Goal: Task Accomplishment & Management: Manage account settings

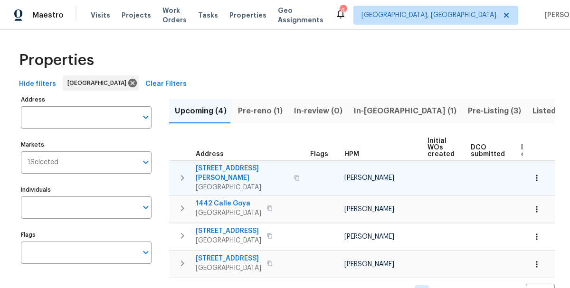
scroll to position [20, 0]
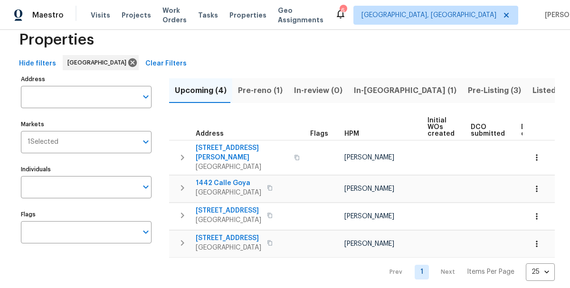
click at [261, 92] on span "Pre-reno (1)" at bounding box center [260, 90] width 45 height 13
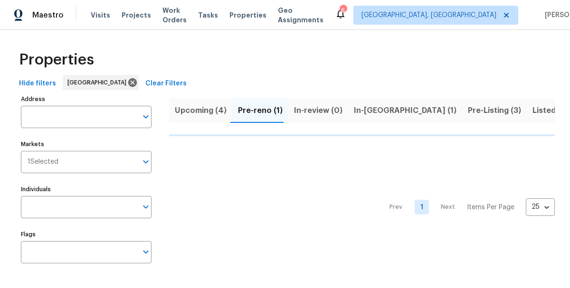
scroll to position [1, 0]
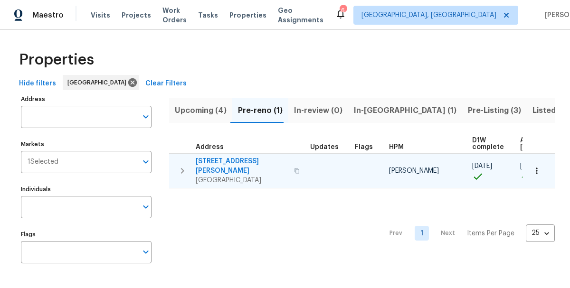
click at [209, 157] on span "1885 Leon Ave" at bounding box center [242, 166] width 93 height 19
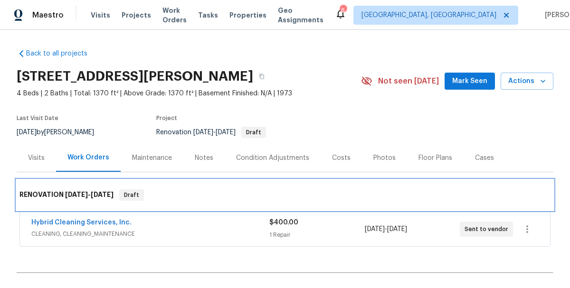
drag, startPoint x: 250, startPoint y: 183, endPoint x: 254, endPoint y: 97, distance: 85.5
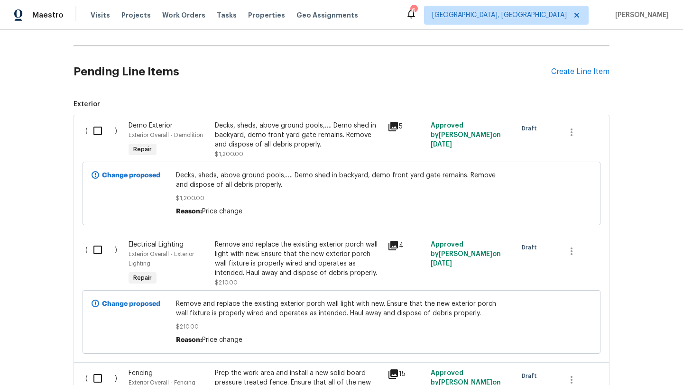
scroll to position [227, 0]
click at [93, 131] on input "checkbox" at bounding box center [101, 131] width 27 height 20
checkbox input "true"
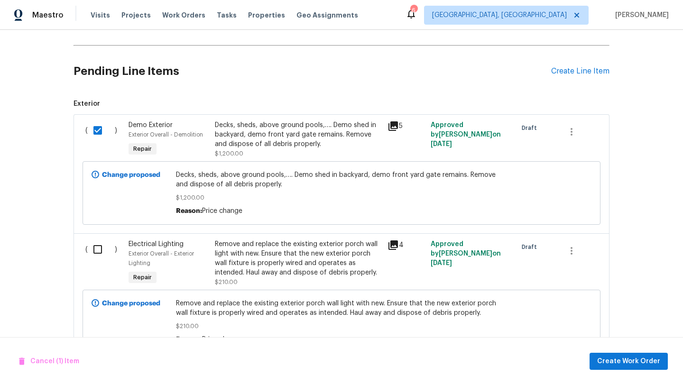
click at [95, 249] on input "checkbox" at bounding box center [101, 250] width 27 height 20
checkbox input "true"
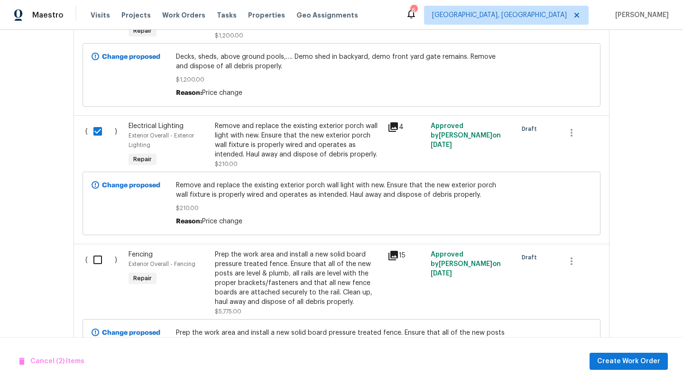
scroll to position [353, 0]
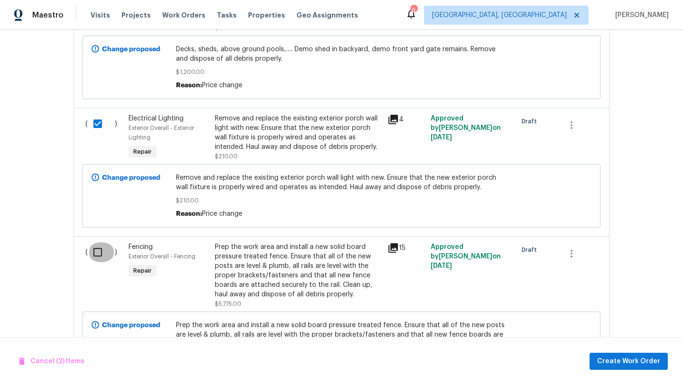
click at [97, 254] on input "checkbox" at bounding box center [101, 253] width 27 height 20
checkbox input "true"
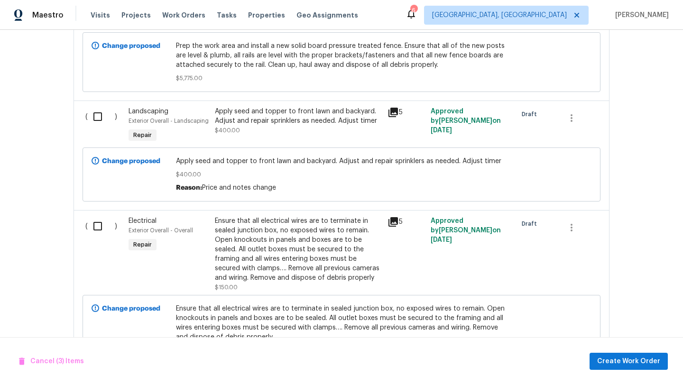
scroll to position [643, 0]
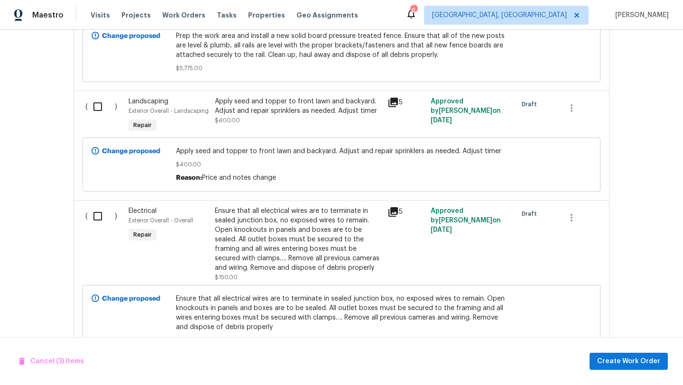
click at [98, 222] on input "checkbox" at bounding box center [101, 216] width 27 height 20
checkbox input "true"
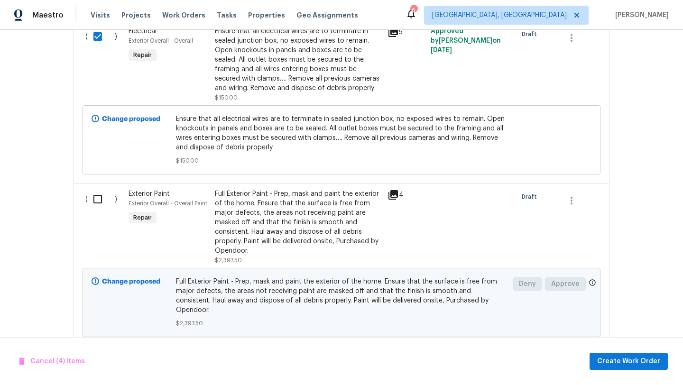
scroll to position [829, 0]
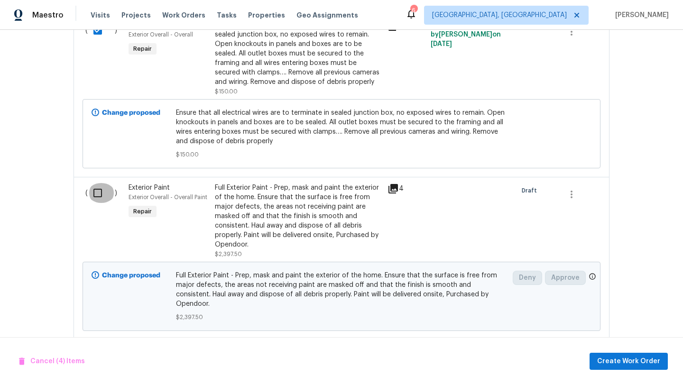
click at [96, 199] on input "checkbox" at bounding box center [101, 193] width 27 height 20
checkbox input "true"
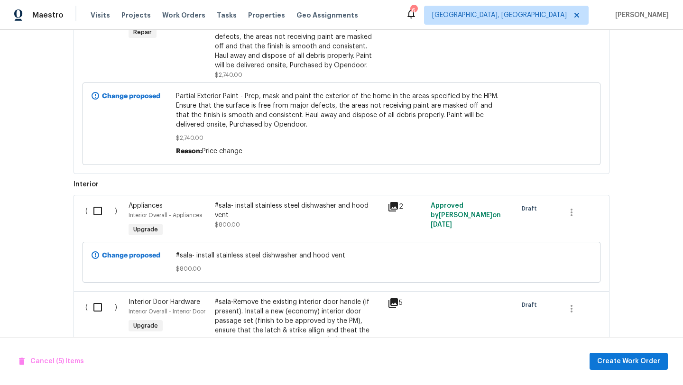
scroll to position [1171, 0]
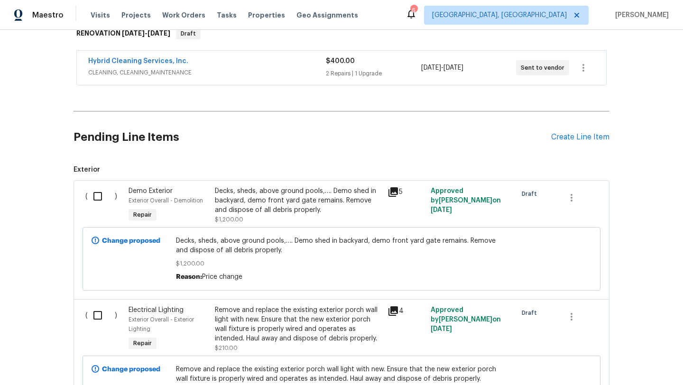
scroll to position [163, 0]
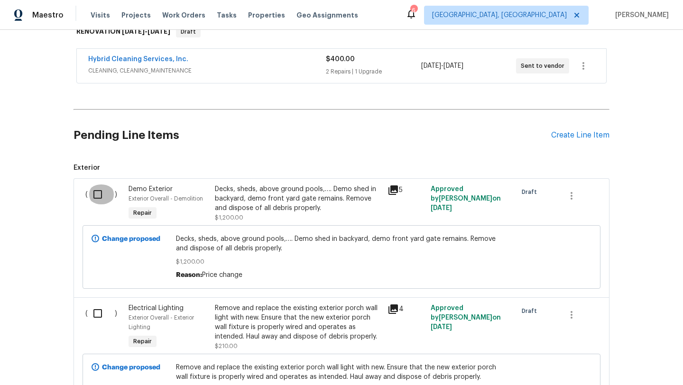
click at [98, 192] on input "checkbox" at bounding box center [101, 195] width 27 height 20
checkbox input "true"
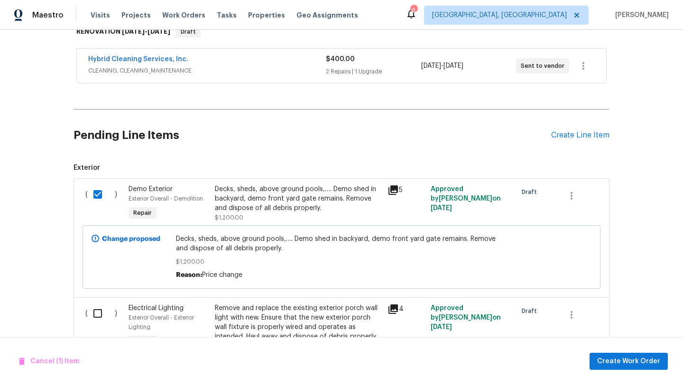
scroll to position [264, 0]
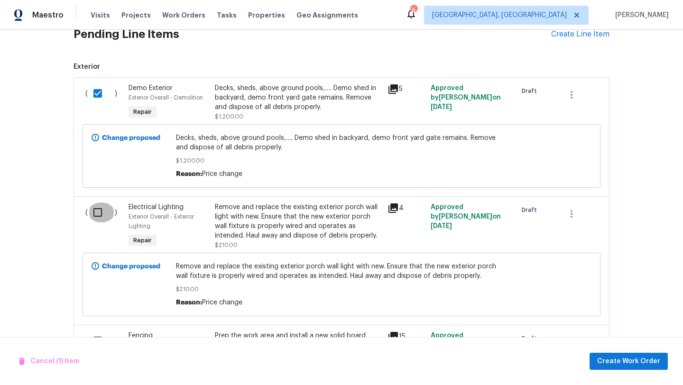
click at [97, 216] on input "checkbox" at bounding box center [101, 213] width 27 height 20
checkbox input "true"
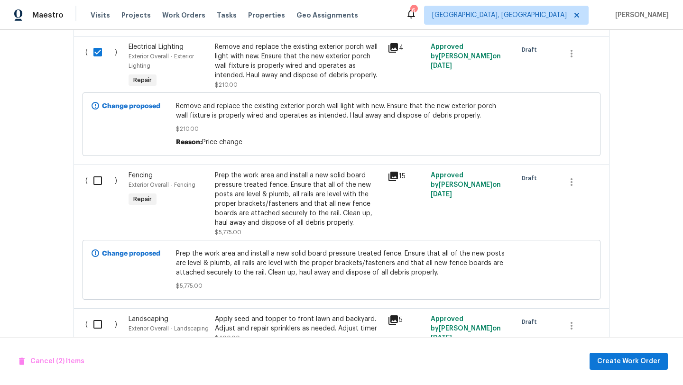
scroll to position [426, 0]
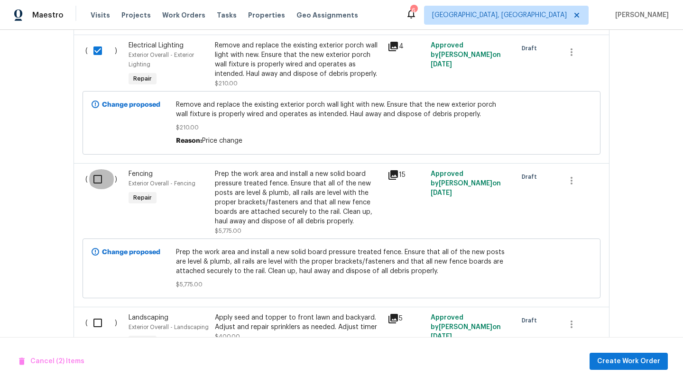
click at [96, 182] on input "checkbox" at bounding box center [101, 179] width 27 height 20
checkbox input "true"
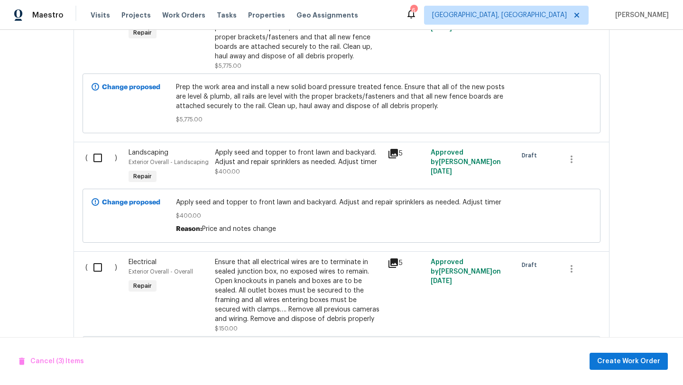
scroll to position [664, 0]
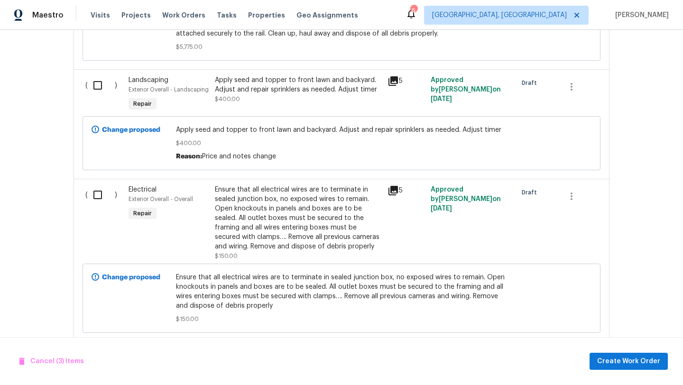
click at [95, 201] on input "checkbox" at bounding box center [101, 195] width 27 height 20
checkbox input "true"
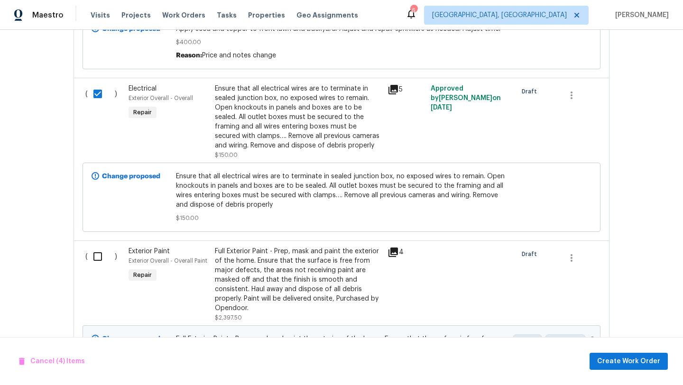
scroll to position [815, 0]
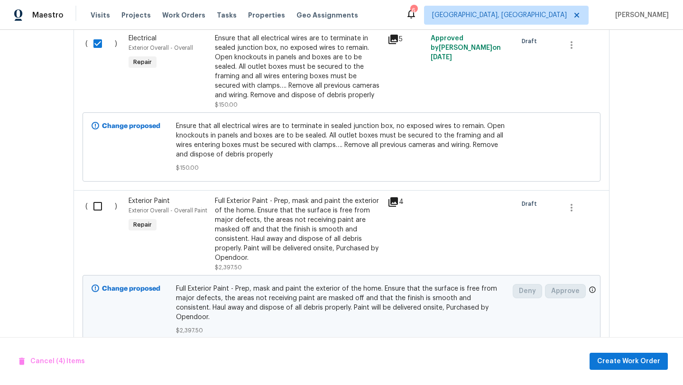
click at [98, 210] on input "checkbox" at bounding box center [101, 206] width 27 height 20
checkbox input "true"
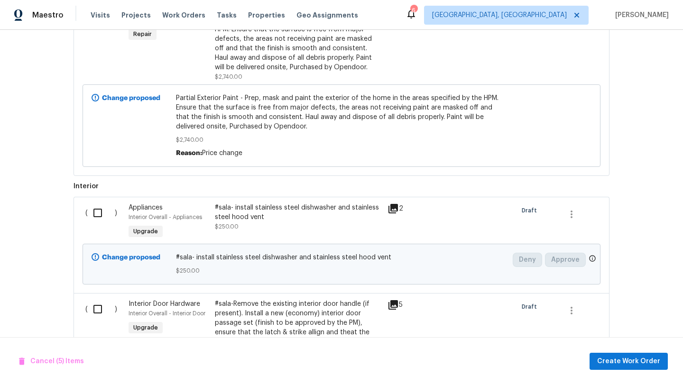
scroll to position [1172, 0]
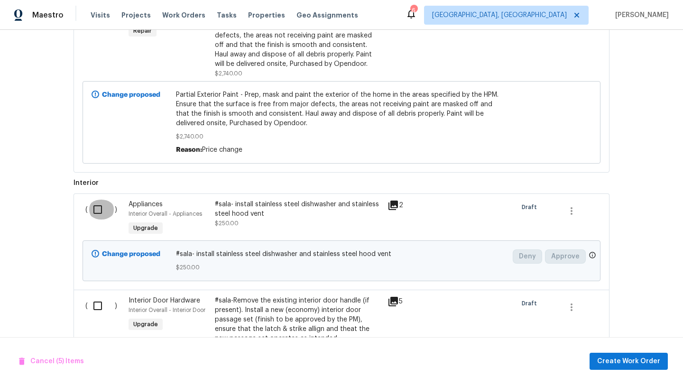
click at [98, 207] on input "checkbox" at bounding box center [101, 210] width 27 height 20
checkbox input "true"
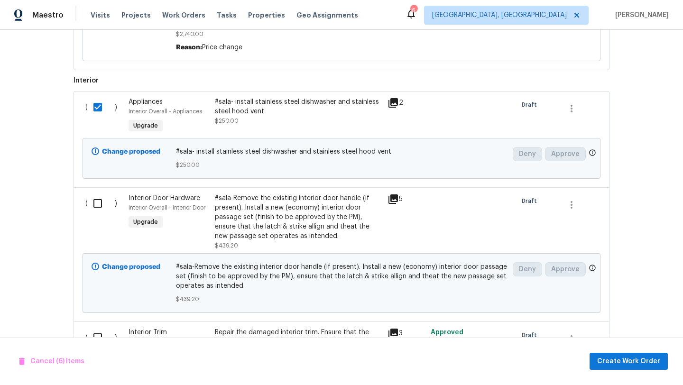
scroll to position [1277, 0]
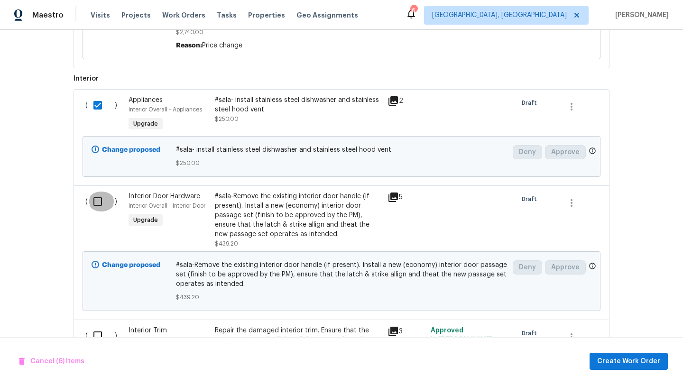
click at [98, 198] on input "checkbox" at bounding box center [101, 202] width 27 height 20
checkbox input "true"
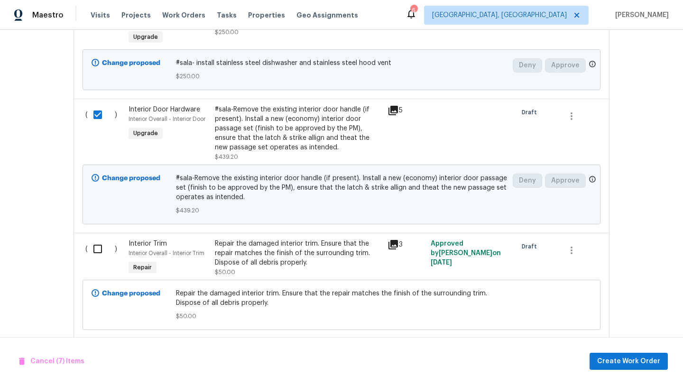
scroll to position [1374, 0]
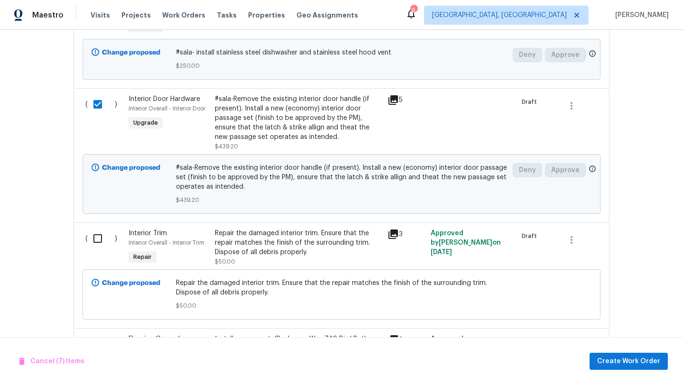
click at [99, 232] on input "checkbox" at bounding box center [101, 239] width 27 height 20
checkbox input "true"
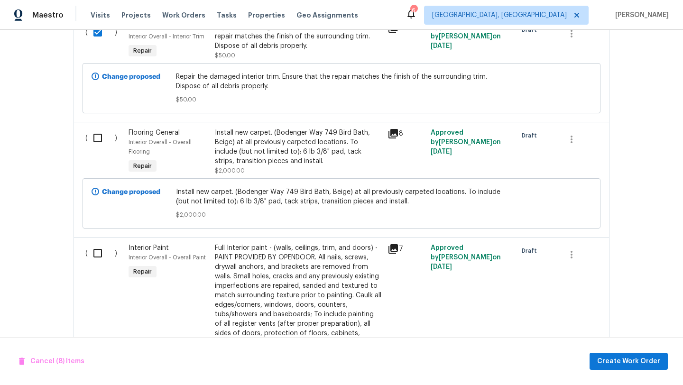
scroll to position [1586, 0]
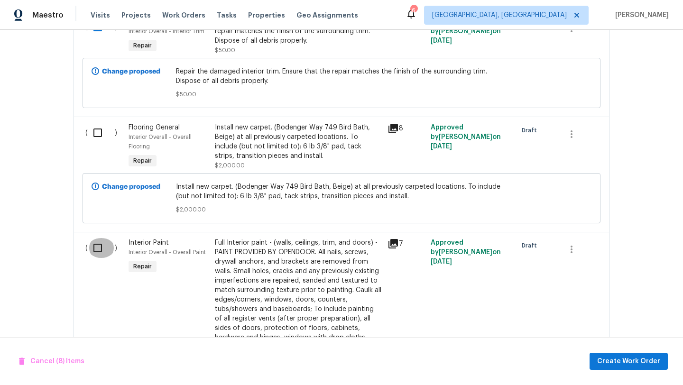
click at [97, 247] on input "checkbox" at bounding box center [101, 248] width 27 height 20
checkbox input "true"
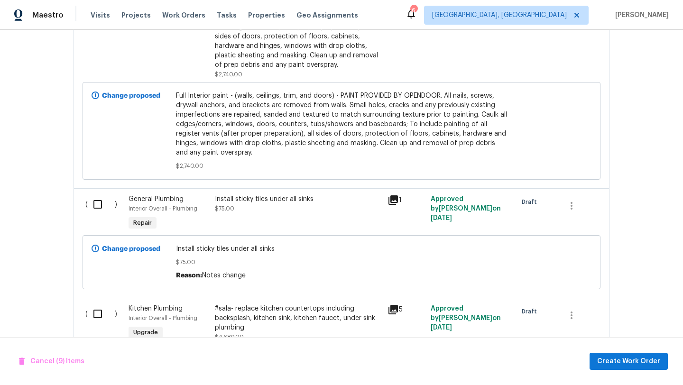
scroll to position [2126, 0]
click at [97, 202] on input "checkbox" at bounding box center [101, 204] width 27 height 20
checkbox input "true"
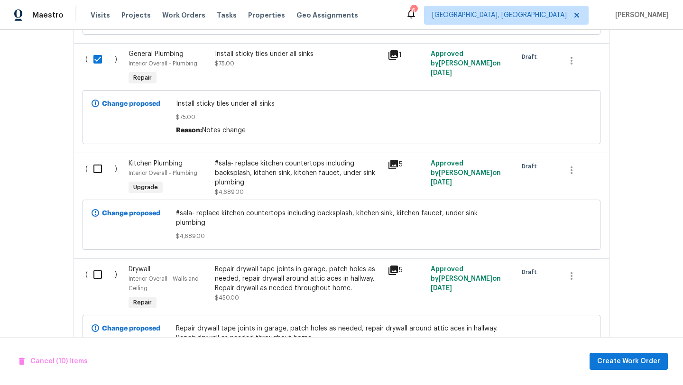
scroll to position [2272, 0]
click at [101, 167] on input "checkbox" at bounding box center [101, 169] width 27 height 20
checkbox input "true"
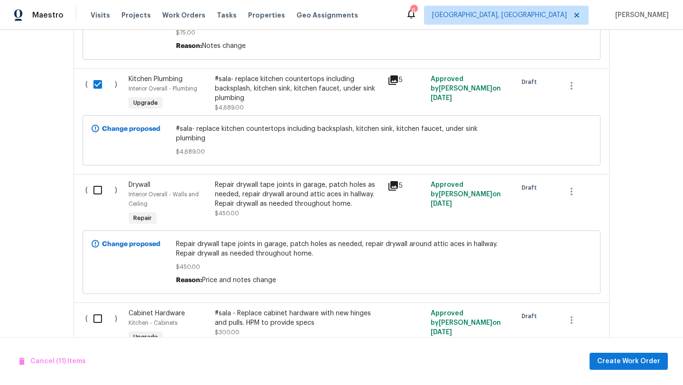
scroll to position [2357, 0]
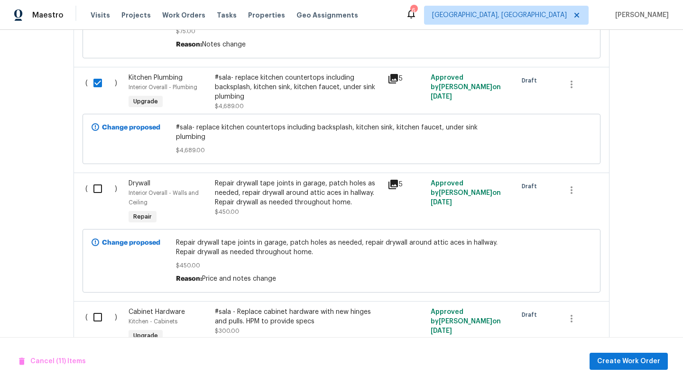
click at [99, 179] on input "checkbox" at bounding box center [101, 189] width 27 height 20
checkbox input "true"
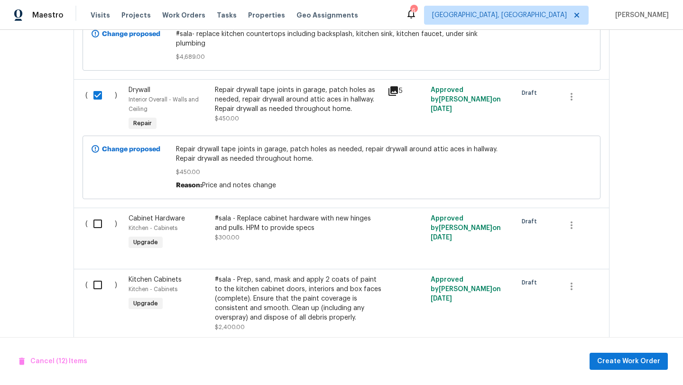
scroll to position [2464, 0]
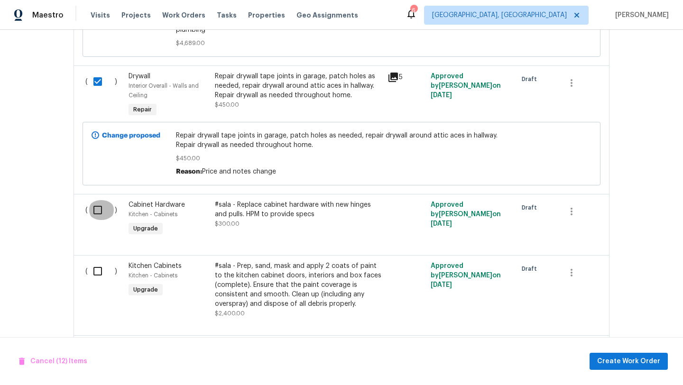
click at [96, 200] on input "checkbox" at bounding box center [101, 210] width 27 height 20
checkbox input "true"
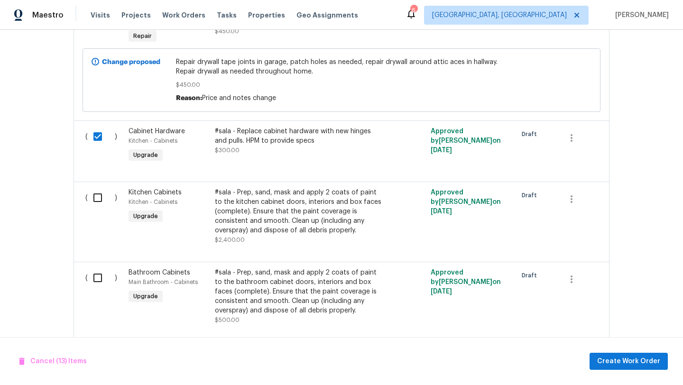
scroll to position [2545, 0]
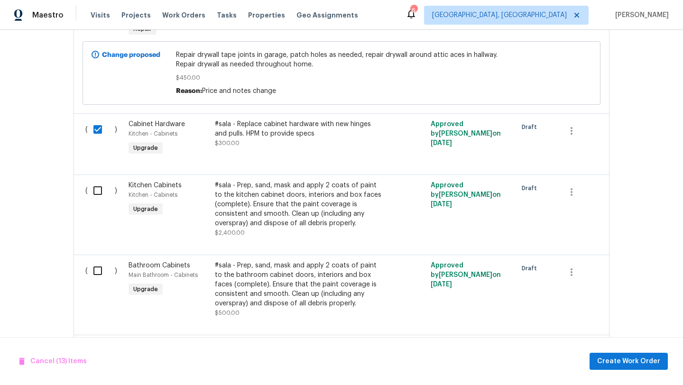
click at [97, 181] on input "checkbox" at bounding box center [101, 191] width 27 height 20
checkbox input "true"
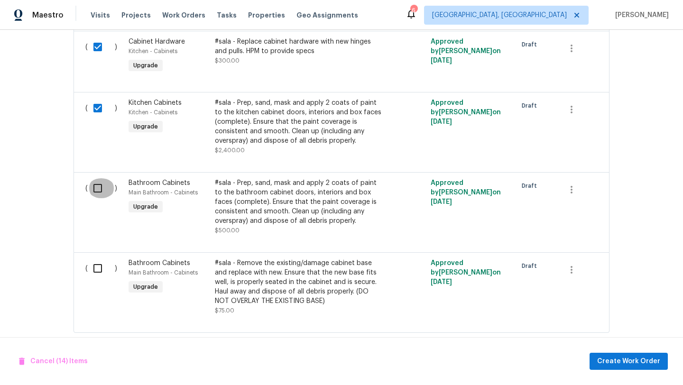
click at [97, 178] on input "checkbox" at bounding box center [101, 188] width 27 height 20
checkbox input "true"
click at [96, 259] on input "checkbox" at bounding box center [101, 269] width 27 height 20
checkbox input "true"
click at [625, 362] on span "Create Work Order" at bounding box center [629, 362] width 63 height 12
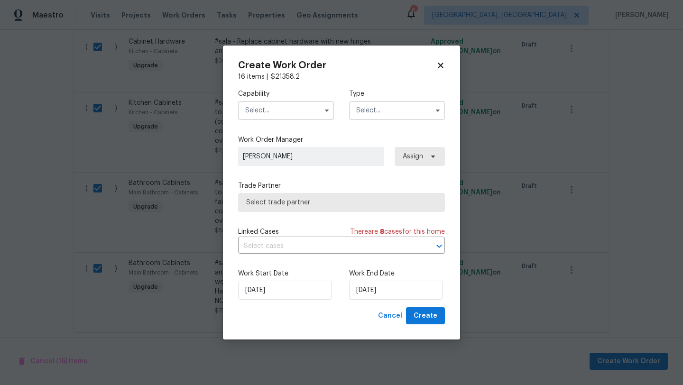
click at [261, 114] on input "text" at bounding box center [286, 110] width 96 height 19
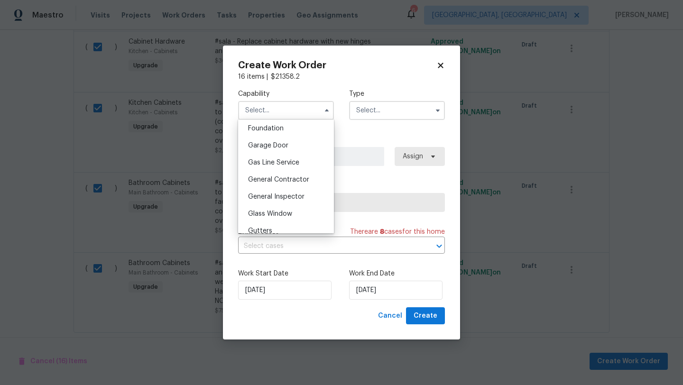
scroll to position [409, 0]
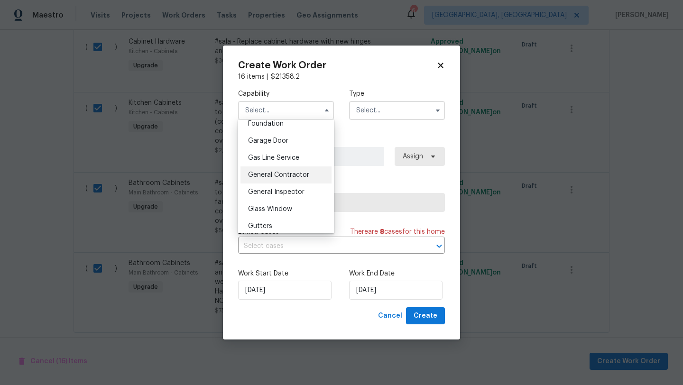
click at [271, 172] on span "General Contractor" at bounding box center [278, 175] width 61 height 7
type input "General Contractor"
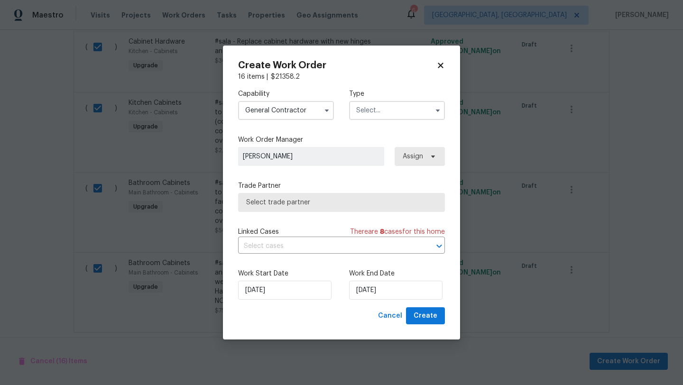
click at [374, 116] on input "text" at bounding box center [397, 110] width 96 height 19
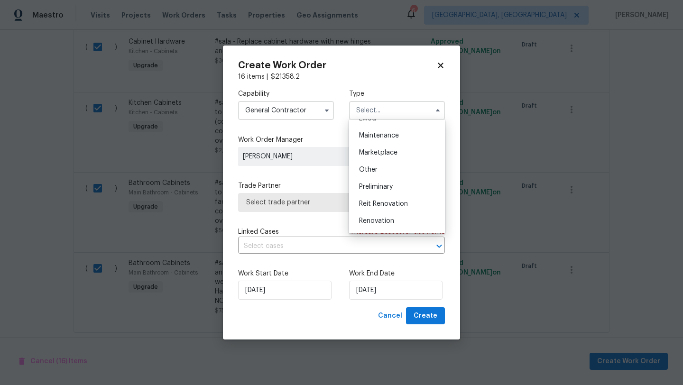
scroll to position [215, 0]
click at [366, 158] on div "Renovation" at bounding box center [397, 154] width 91 height 17
type input "Renovation"
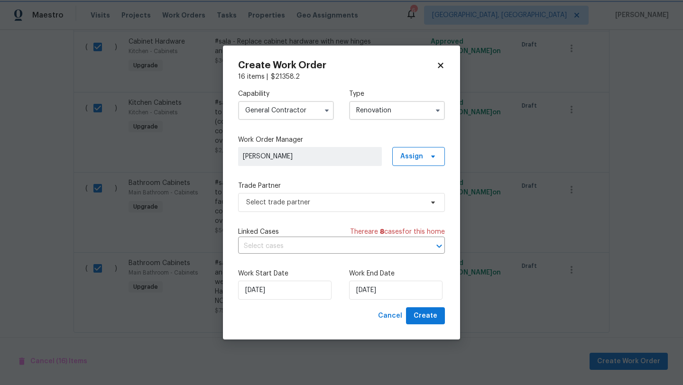
scroll to position [0, 0]
click at [286, 201] on span "Select trade partner" at bounding box center [334, 202] width 177 height 9
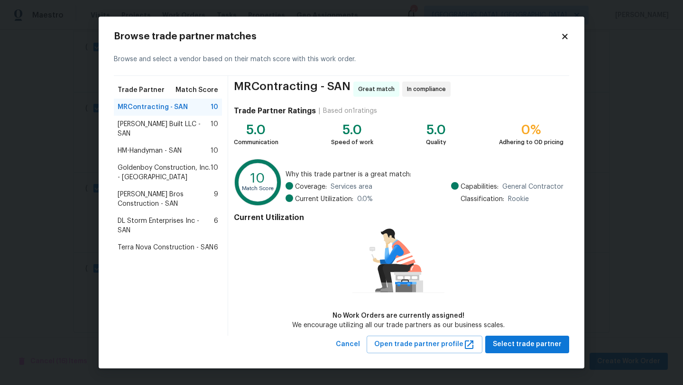
click at [145, 243] on span "Terra Nova Construction - SAN" at bounding box center [166, 247] width 96 height 9
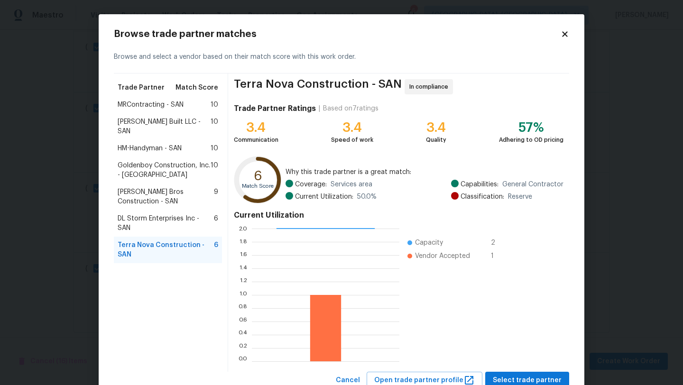
scroll to position [33, 0]
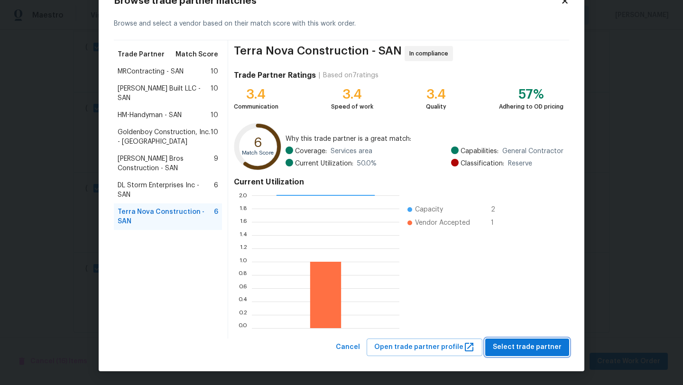
click at [511, 345] on span "Select trade partner" at bounding box center [527, 348] width 69 height 12
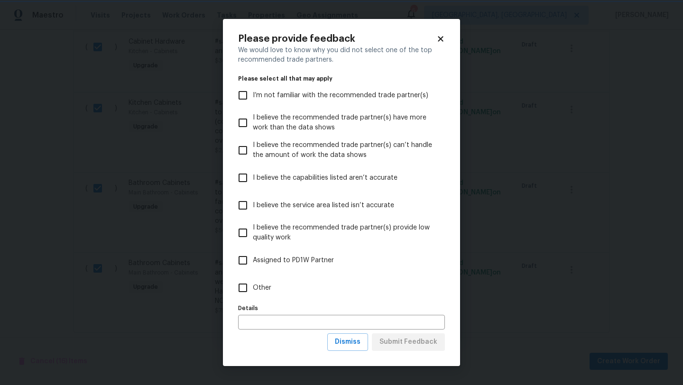
scroll to position [0, 0]
click at [239, 286] on input "Other" at bounding box center [243, 288] width 20 height 20
checkbox input "true"
click at [407, 348] on button "Submit Feedback" at bounding box center [408, 343] width 73 height 18
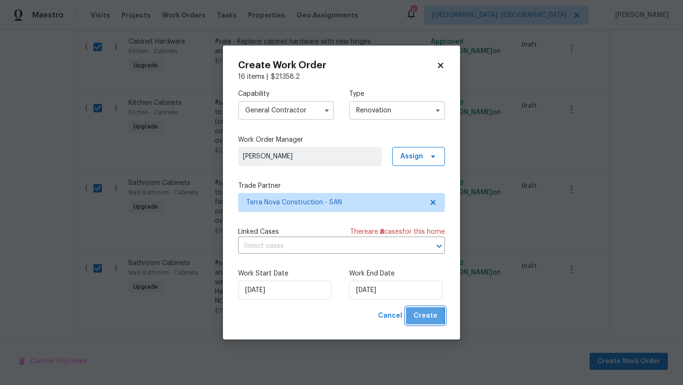
click at [414, 317] on button "Create" at bounding box center [425, 317] width 39 height 18
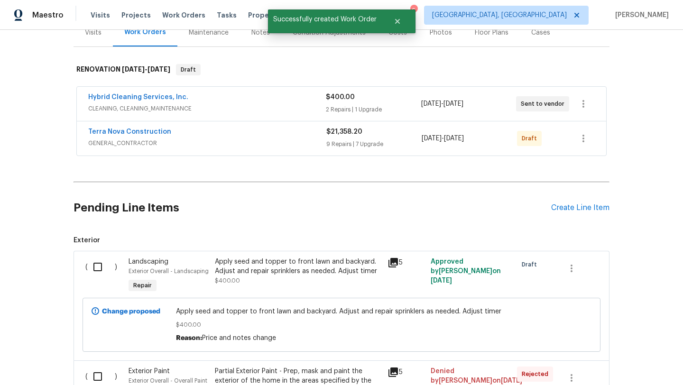
scroll to position [124, 0]
click at [95, 271] on input "checkbox" at bounding box center [101, 268] width 27 height 20
checkbox input "true"
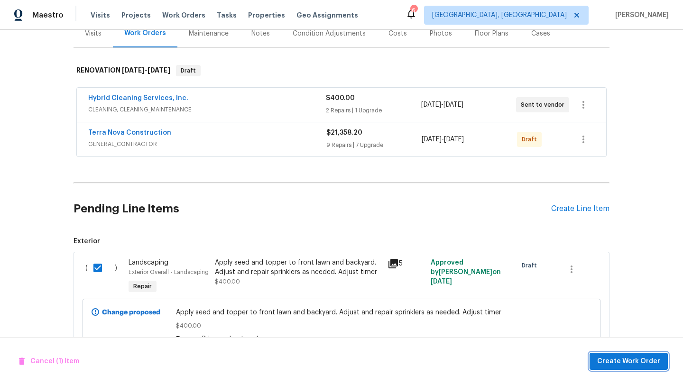
click at [613, 359] on span "Create Work Order" at bounding box center [629, 362] width 63 height 12
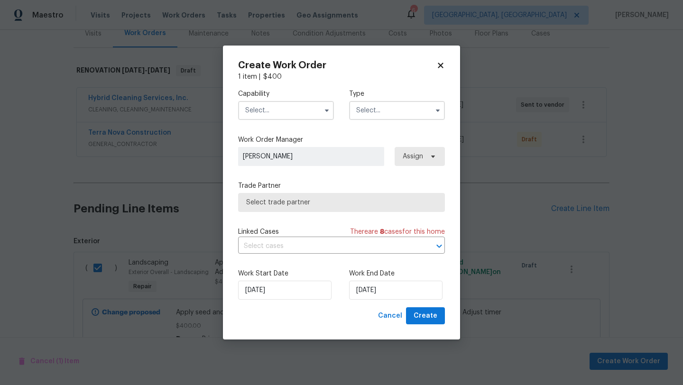
click at [255, 111] on input "text" at bounding box center [286, 110] width 96 height 19
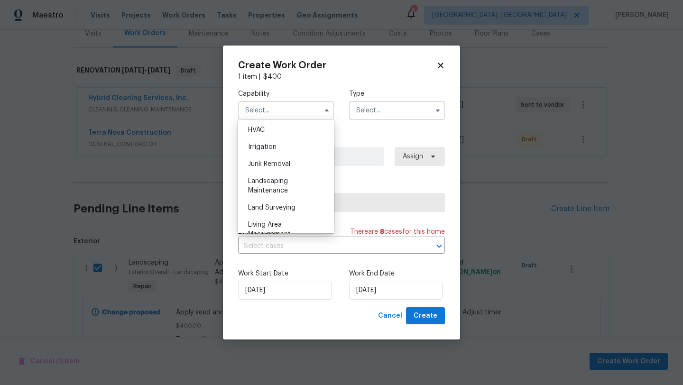
scroll to position [576, 0]
click at [267, 186] on span "Landscaping Maintenance" at bounding box center [268, 184] width 40 height 16
type input "Landscaping Maintenance"
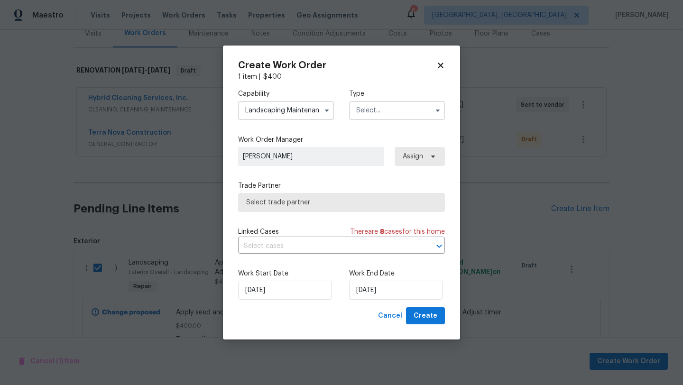
click at [376, 113] on input "text" at bounding box center [397, 110] width 96 height 19
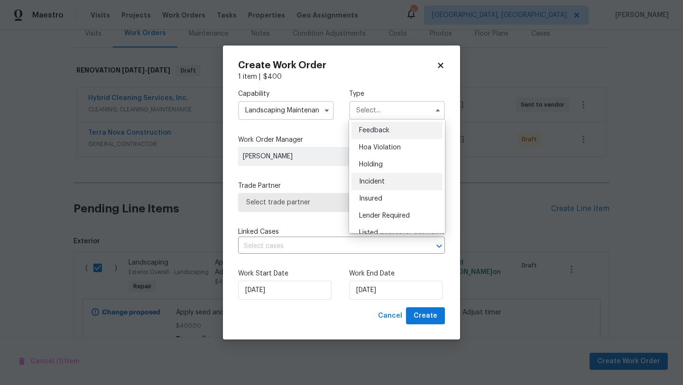
scroll to position [215, 0]
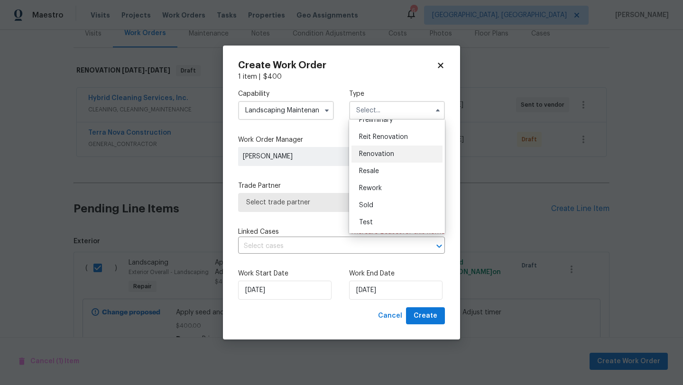
click at [366, 153] on span "Renovation" at bounding box center [376, 154] width 35 height 7
type input "Renovation"
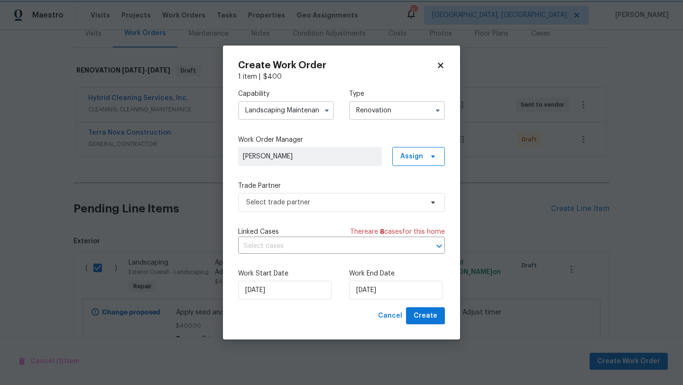
scroll to position [0, 0]
click at [262, 204] on span "Select trade partner" at bounding box center [334, 202] width 177 height 9
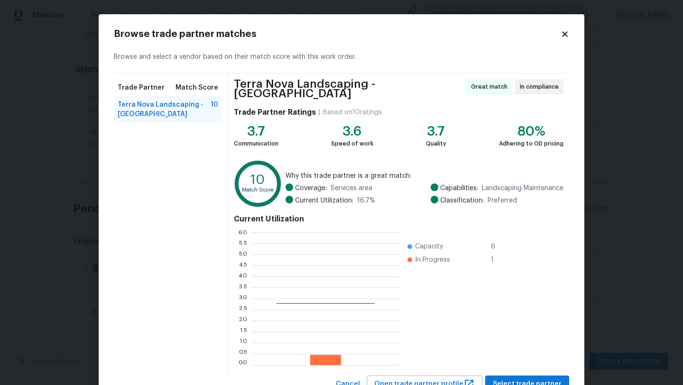
scroll to position [133, 148]
click at [528, 379] on span "Select trade partner" at bounding box center [527, 385] width 69 height 12
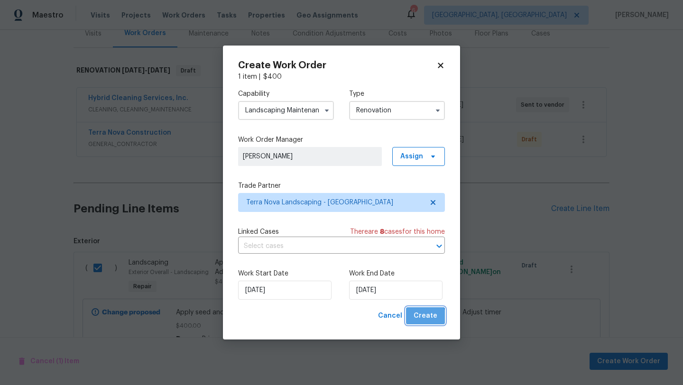
click at [427, 318] on span "Create" at bounding box center [426, 316] width 24 height 12
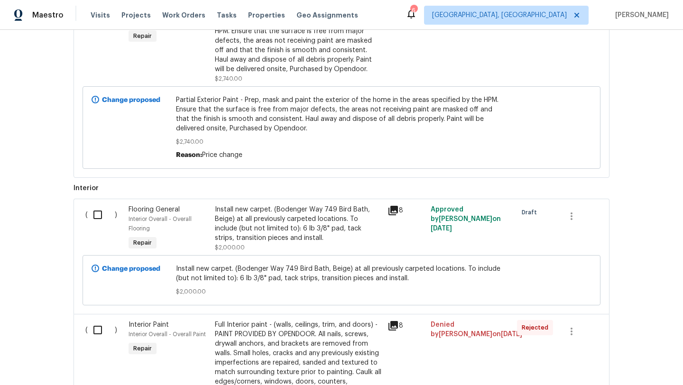
scroll to position [406, 0]
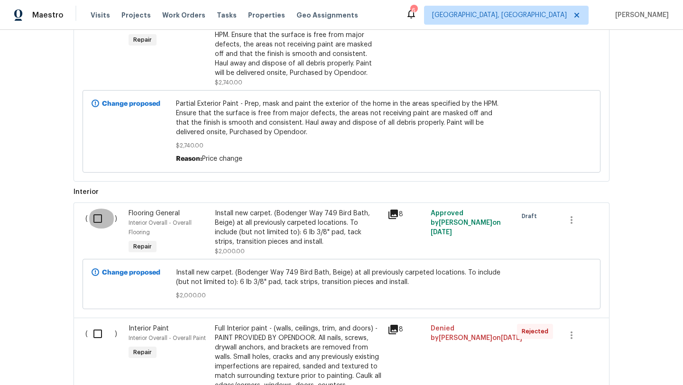
click at [94, 221] on input "checkbox" at bounding box center [101, 219] width 27 height 20
checkbox input "true"
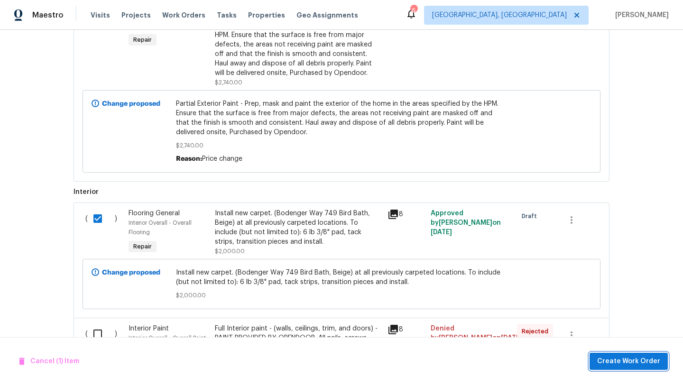
click at [624, 361] on span "Create Work Order" at bounding box center [629, 362] width 63 height 12
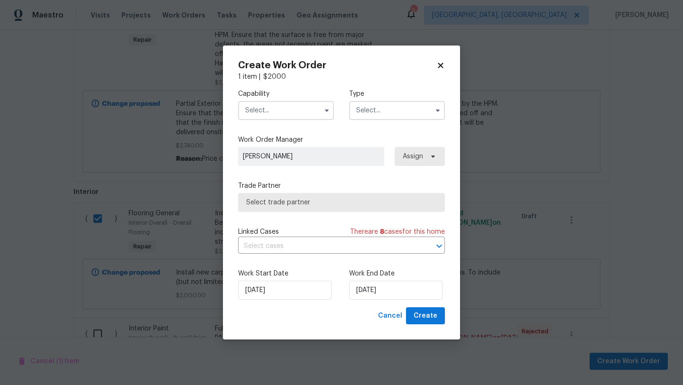
click at [269, 108] on input "text" at bounding box center [286, 110] width 96 height 19
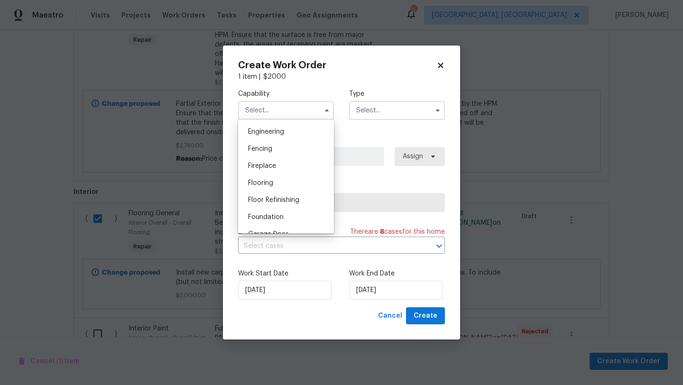
scroll to position [319, 0]
click at [256, 183] on span "Flooring" at bounding box center [260, 180] width 25 height 7
type input "Flooring"
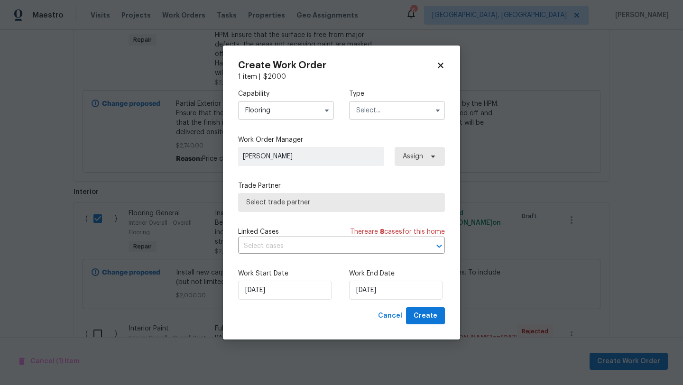
click at [376, 111] on input "text" at bounding box center [397, 110] width 96 height 19
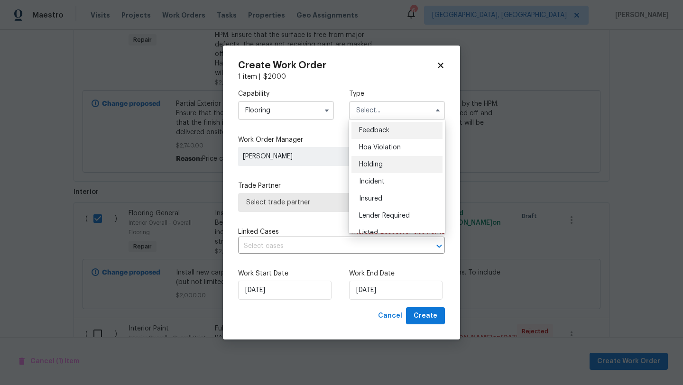
scroll to position [215, 0]
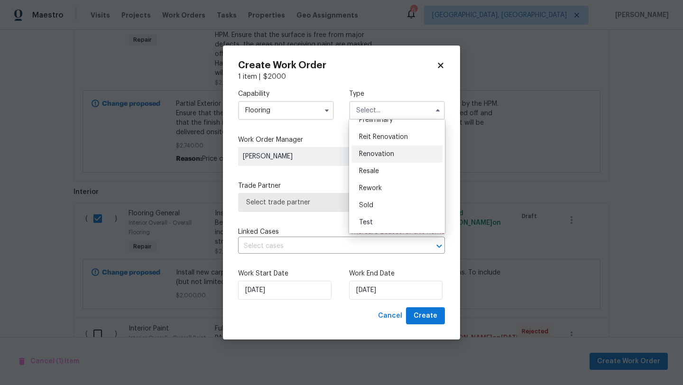
click at [374, 156] on span "Renovation" at bounding box center [376, 154] width 35 height 7
type input "Renovation"
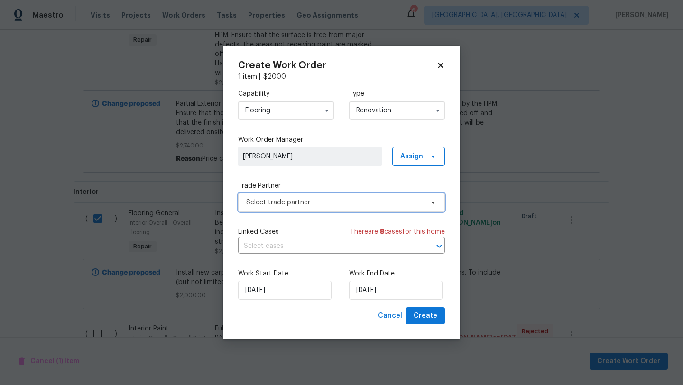
click at [313, 204] on span "Select trade partner" at bounding box center [334, 202] width 177 height 9
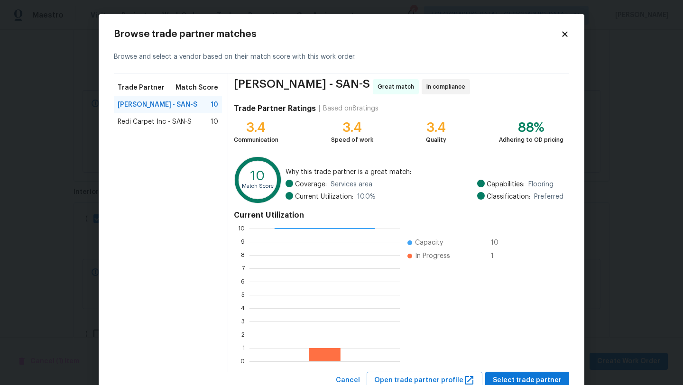
scroll to position [33, 0]
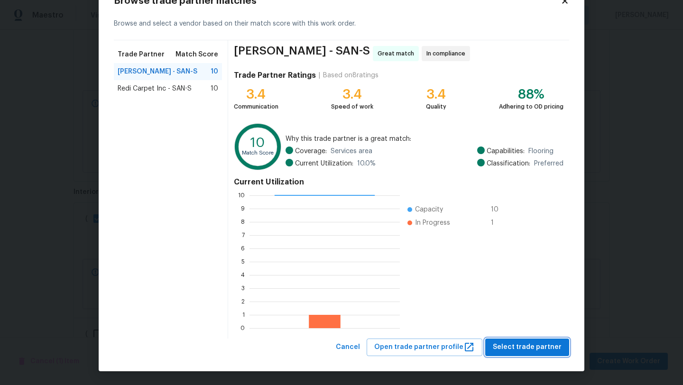
click at [531, 347] on span "Select trade partner" at bounding box center [527, 348] width 69 height 12
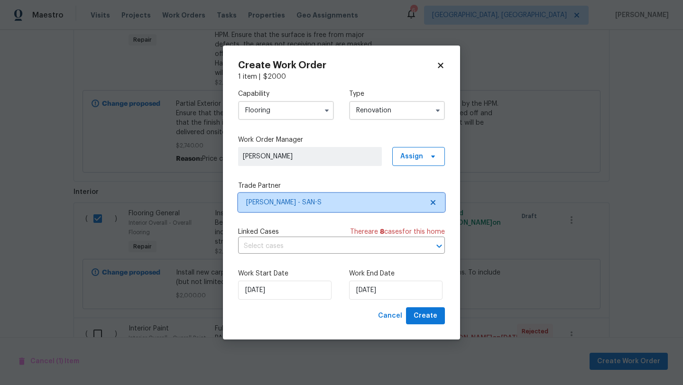
scroll to position [0, 0]
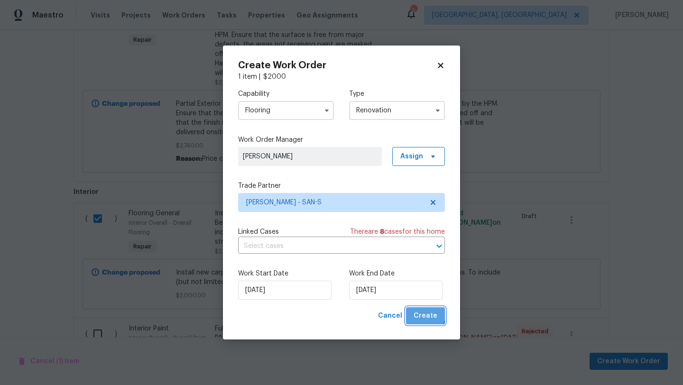
click at [420, 314] on span "Create" at bounding box center [426, 316] width 24 height 12
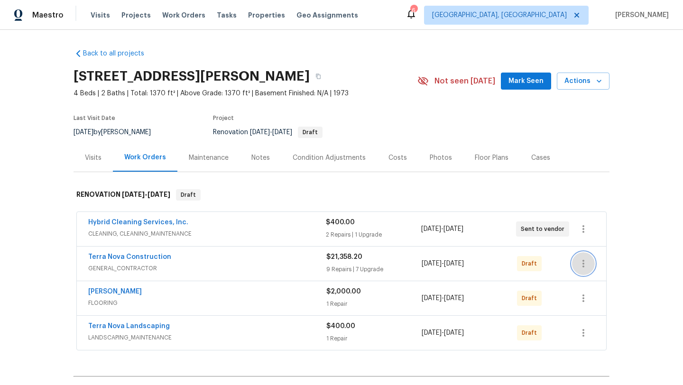
click at [587, 262] on icon "button" at bounding box center [583, 263] width 11 height 11
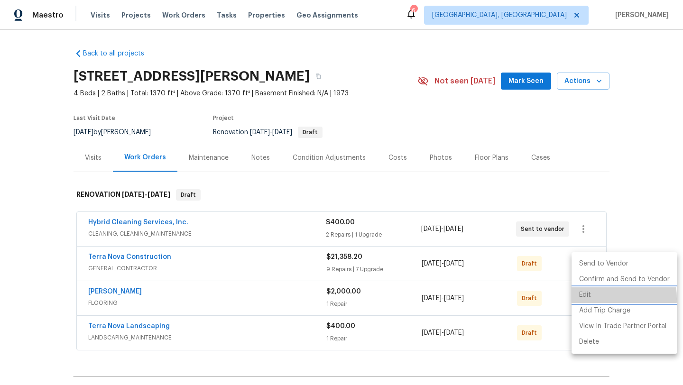
click at [586, 299] on li "Edit" at bounding box center [625, 296] width 106 height 16
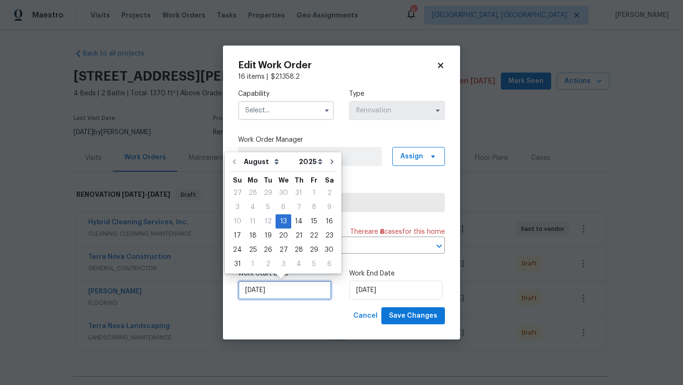
click at [282, 290] on input "[DATE]" at bounding box center [284, 290] width 93 height 19
click at [291, 223] on div "14" at bounding box center [298, 221] width 15 height 13
type input "8/14/2025"
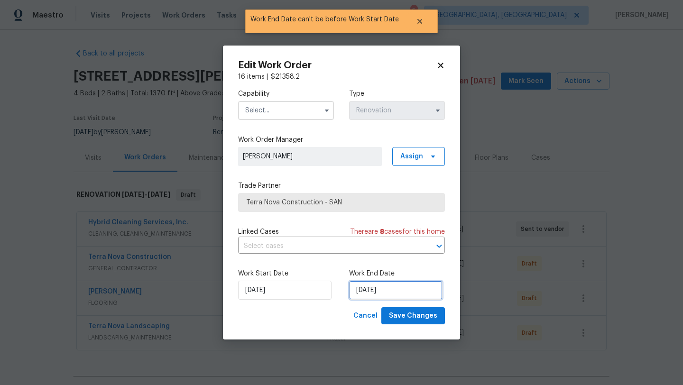
click at [365, 297] on input "8/14/2025" at bounding box center [395, 290] width 93 height 19
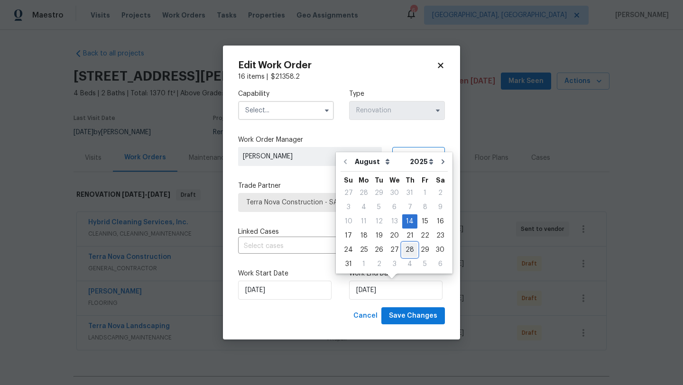
click at [402, 253] on div "28" at bounding box center [409, 249] width 15 height 13
type input "[DATE]"
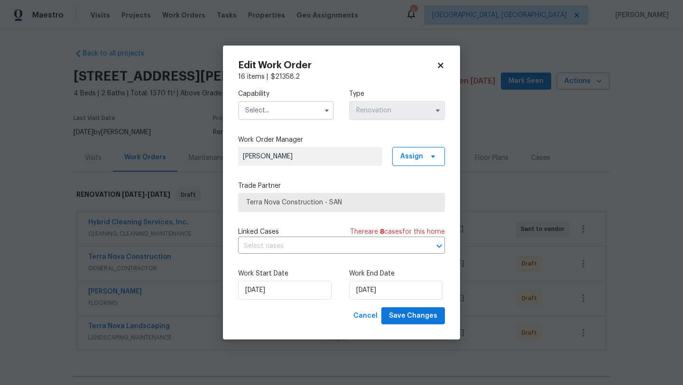
click at [254, 113] on input "text" at bounding box center [286, 110] width 96 height 19
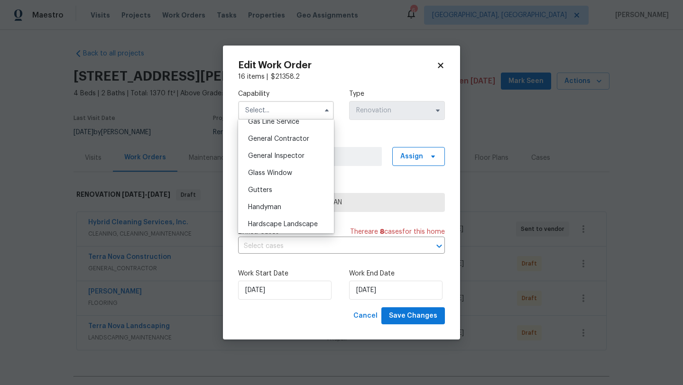
scroll to position [439, 0]
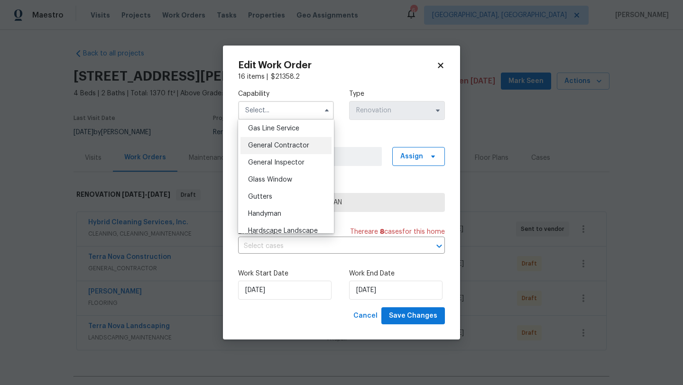
click at [269, 146] on span "General Contractor" at bounding box center [278, 145] width 61 height 7
type input "General Contractor"
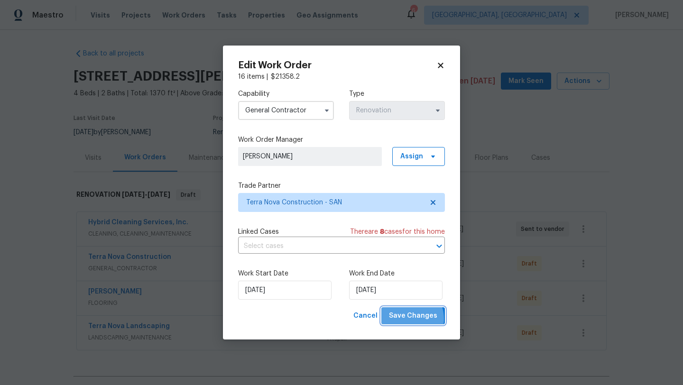
click at [411, 319] on span "Save Changes" at bounding box center [413, 316] width 48 height 12
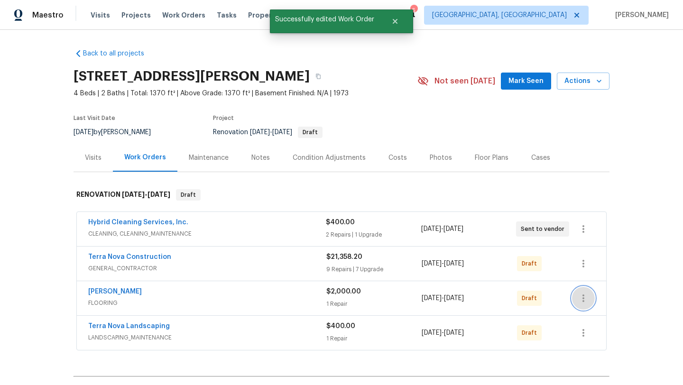
click at [580, 298] on icon "button" at bounding box center [583, 298] width 11 height 11
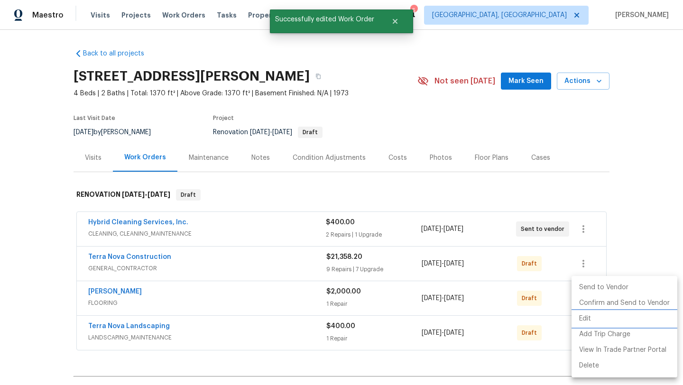
click at [588, 318] on li "Edit" at bounding box center [625, 319] width 106 height 16
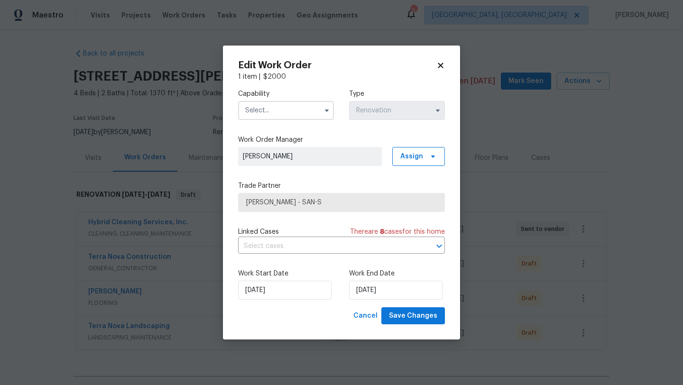
click at [263, 112] on input "text" at bounding box center [286, 110] width 96 height 19
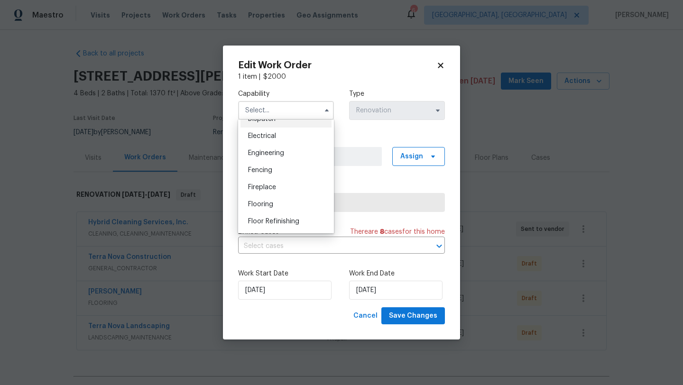
scroll to position [296, 0]
click at [261, 204] on span "Flooring" at bounding box center [260, 203] width 25 height 7
type input "Flooring"
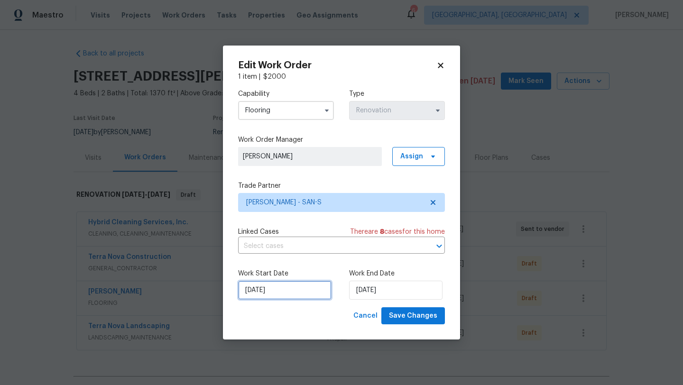
click at [282, 292] on input "[DATE]" at bounding box center [284, 290] width 93 height 19
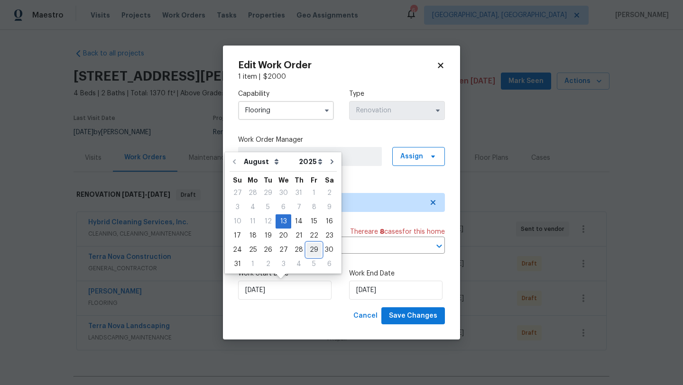
click at [307, 251] on div "29" at bounding box center [314, 249] width 15 height 13
type input "[DATE]"
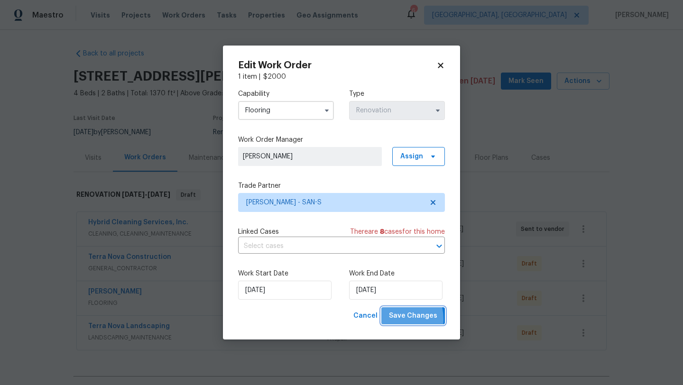
click at [394, 320] on span "Save Changes" at bounding box center [413, 316] width 48 height 12
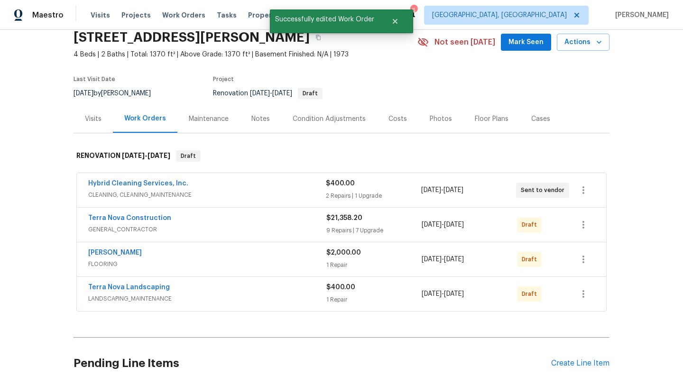
scroll to position [45, 0]
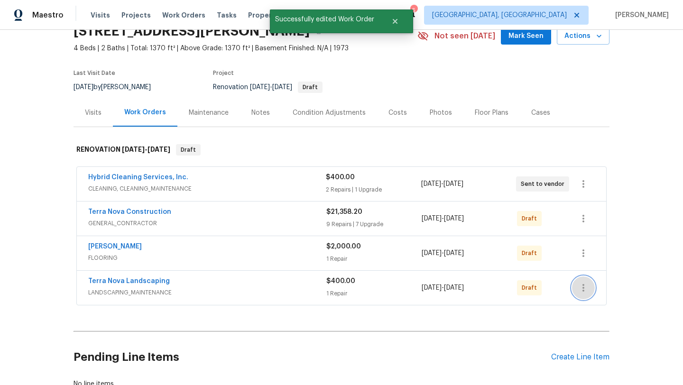
click at [579, 288] on icon "button" at bounding box center [583, 287] width 11 height 11
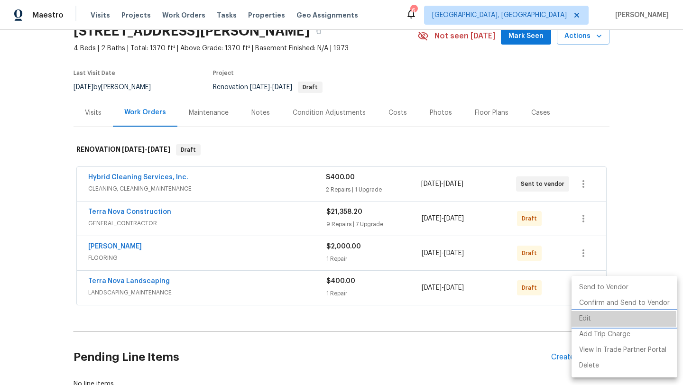
click at [583, 319] on li "Edit" at bounding box center [625, 319] width 106 height 16
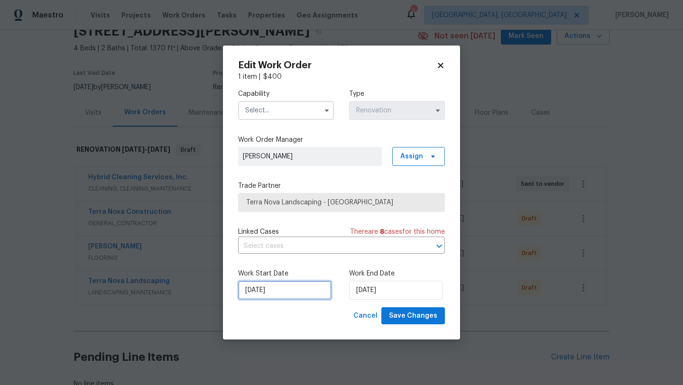
click at [279, 293] on input "[DATE]" at bounding box center [284, 290] width 93 height 19
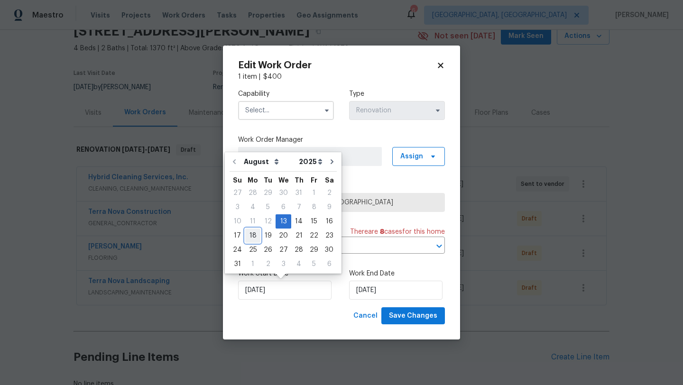
click at [250, 234] on div "18" at bounding box center [252, 235] width 15 height 13
type input "[DATE]"
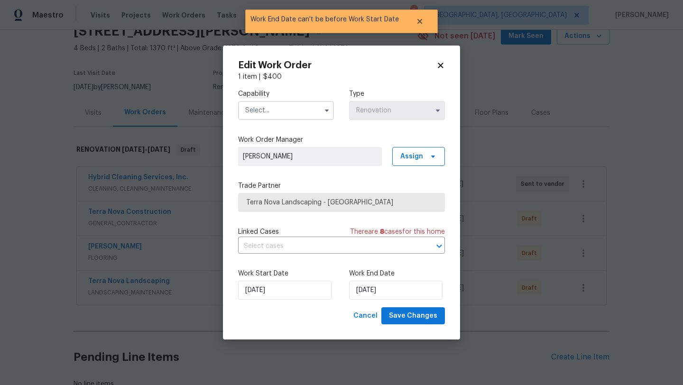
click at [273, 109] on input "text" at bounding box center [286, 110] width 96 height 19
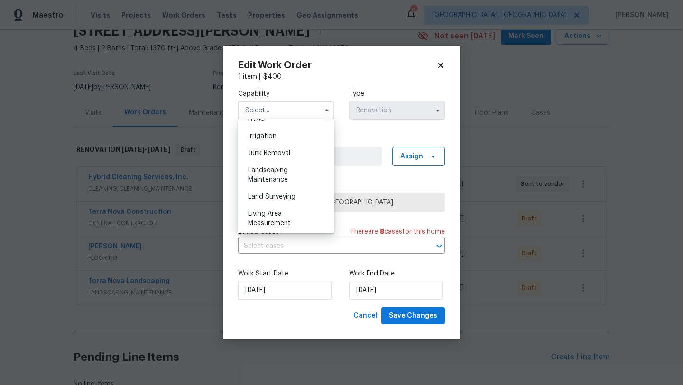
scroll to position [583, 0]
click at [262, 172] on span "Landscaping Maintenance" at bounding box center [268, 176] width 40 height 16
type input "Landscaping Maintenance"
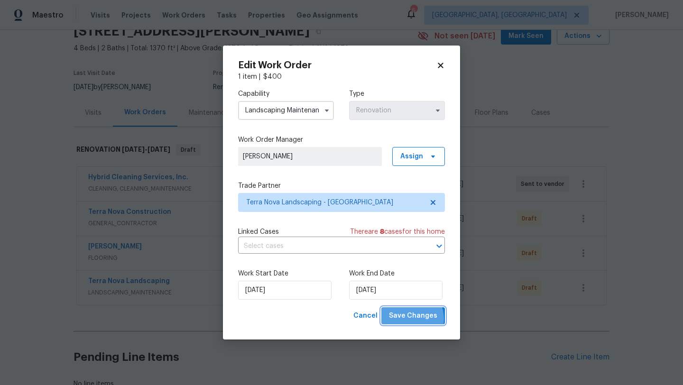
click at [411, 319] on span "Save Changes" at bounding box center [413, 316] width 48 height 12
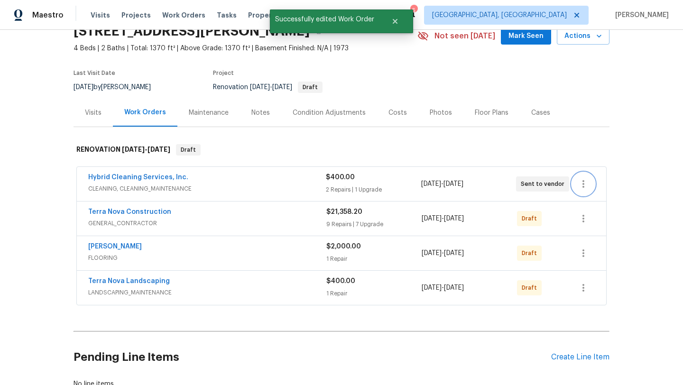
click at [584, 186] on icon "button" at bounding box center [583, 183] width 11 height 11
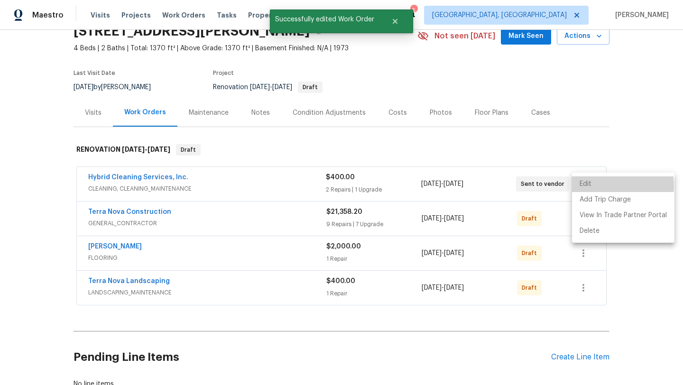
click at [585, 187] on li "Edit" at bounding box center [623, 185] width 103 height 16
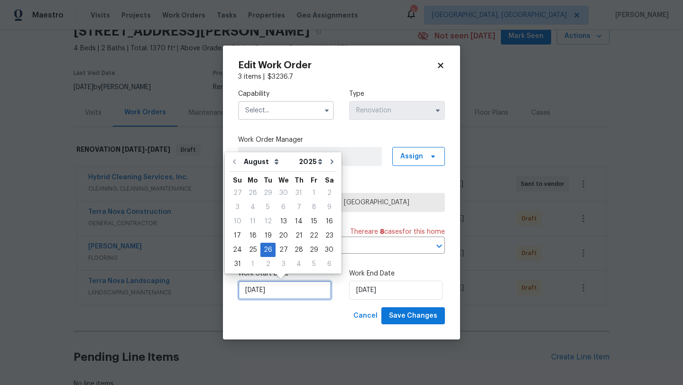
click at [271, 292] on input "8/26/2025" at bounding box center [284, 290] width 93 height 19
click at [322, 251] on div "30" at bounding box center [329, 249] width 15 height 13
type input "[DATE]"
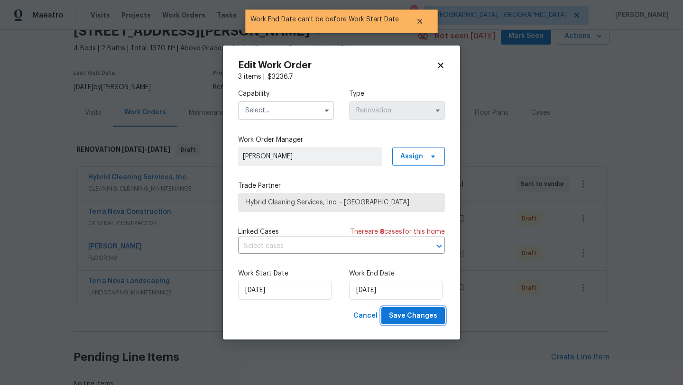
click at [415, 313] on span "Save Changes" at bounding box center [413, 316] width 48 height 12
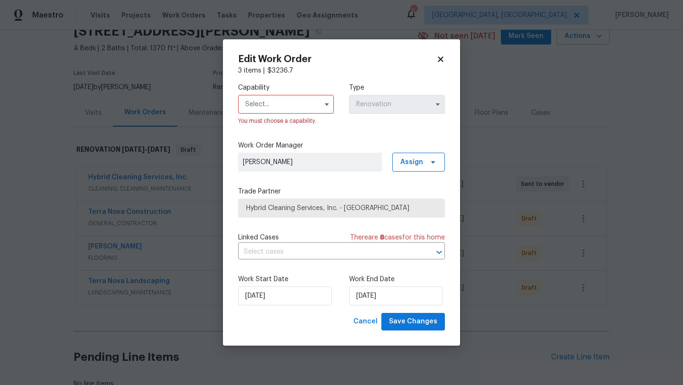
click at [288, 111] on input "text" at bounding box center [286, 104] width 96 height 19
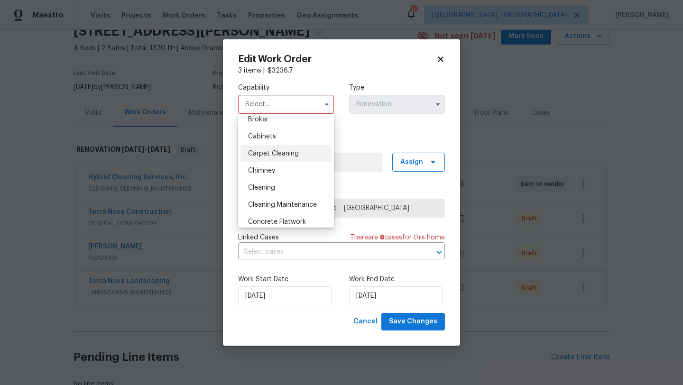
scroll to position [74, 0]
click at [260, 187] on span "Cleaning" at bounding box center [261, 187] width 27 height 7
type input "Cleaning"
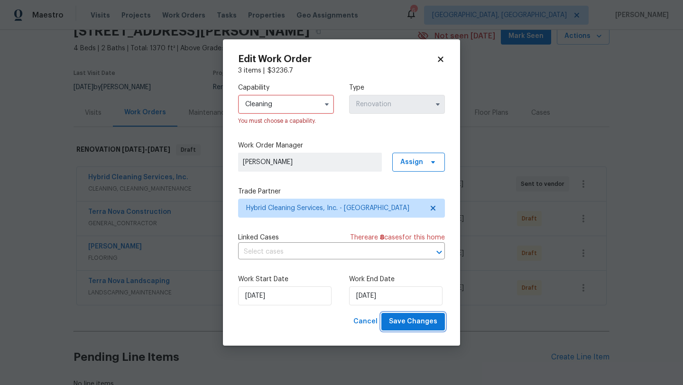
click at [405, 327] on span "Save Changes" at bounding box center [413, 322] width 48 height 12
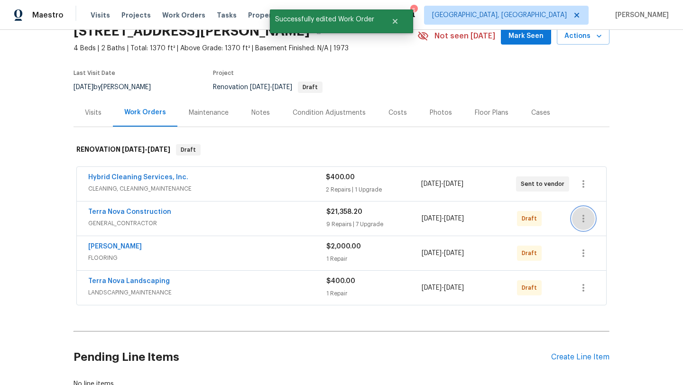
click at [584, 224] on icon "button" at bounding box center [583, 218] width 11 height 11
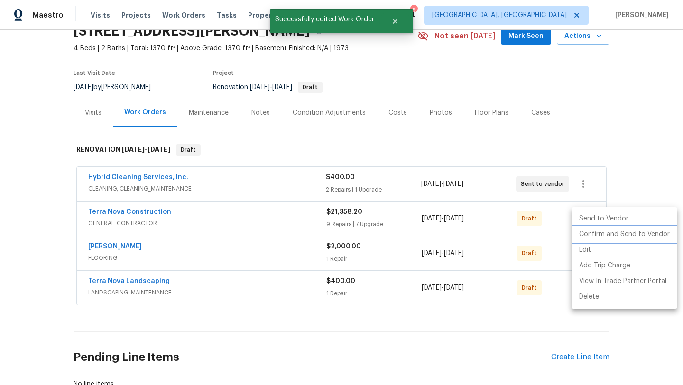
click at [601, 236] on li "Confirm and Send to Vendor" at bounding box center [625, 235] width 106 height 16
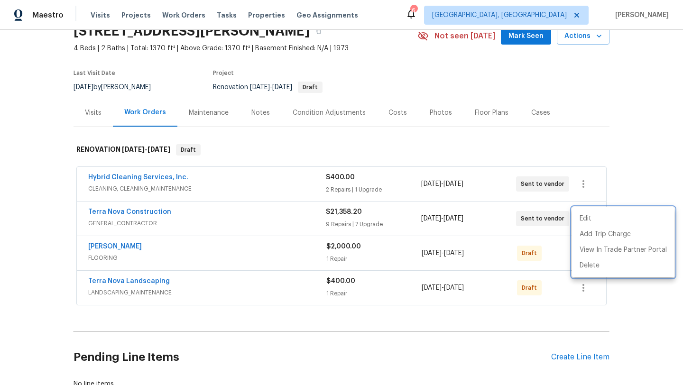
click at [546, 256] on div at bounding box center [341, 192] width 683 height 385
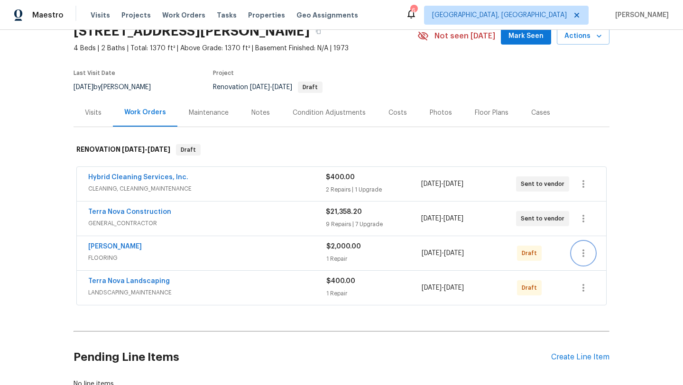
click at [578, 254] on icon "button" at bounding box center [583, 253] width 11 height 11
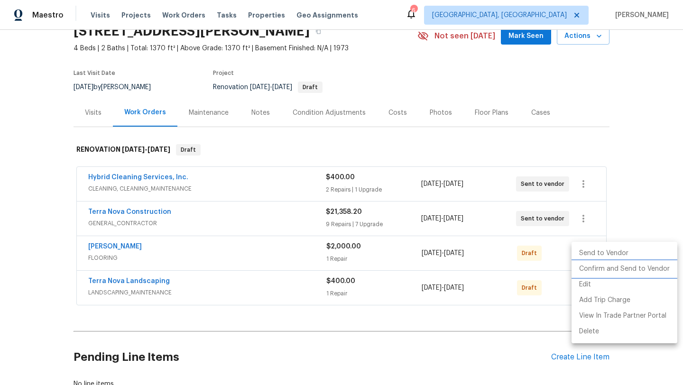
click at [581, 272] on li "Confirm and Send to Vendor" at bounding box center [625, 270] width 106 height 16
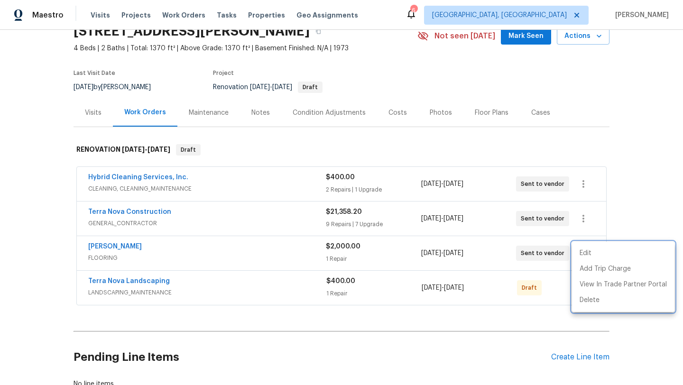
click at [553, 292] on div at bounding box center [341, 192] width 683 height 385
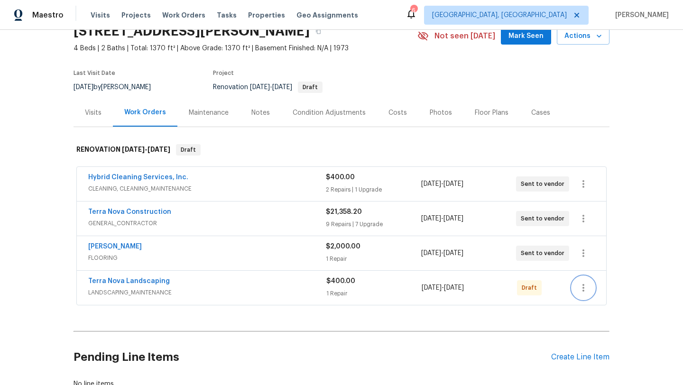
click at [582, 290] on icon "button" at bounding box center [583, 287] width 11 height 11
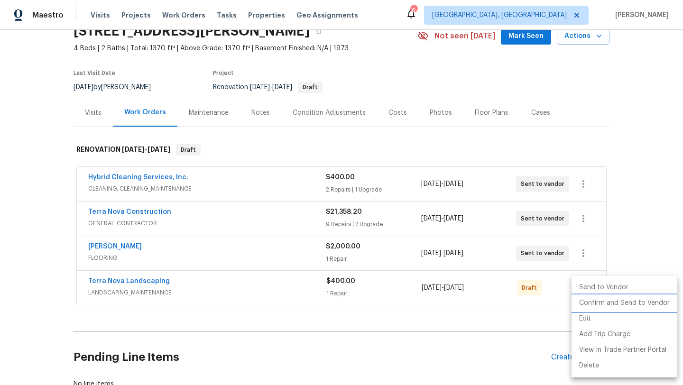
click at [588, 304] on li "Confirm and Send to Vendor" at bounding box center [625, 304] width 106 height 16
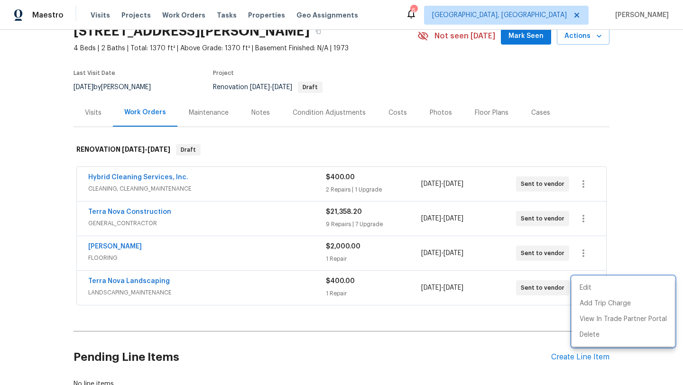
click at [133, 213] on div at bounding box center [341, 192] width 683 height 385
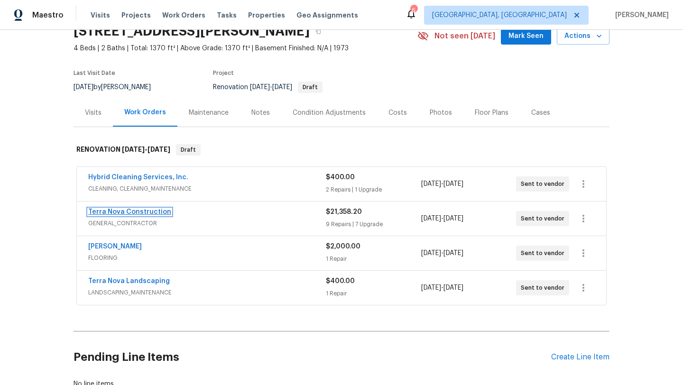
click at [136, 212] on link "Terra Nova Construction" at bounding box center [129, 212] width 83 height 7
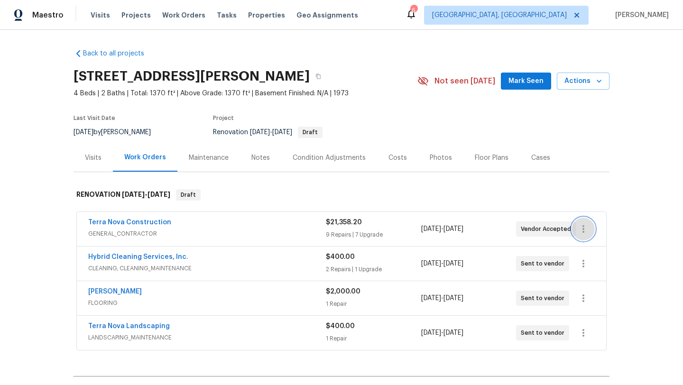
click at [578, 232] on button "button" at bounding box center [583, 229] width 23 height 23
click at [584, 230] on li "Edit" at bounding box center [623, 230] width 103 height 16
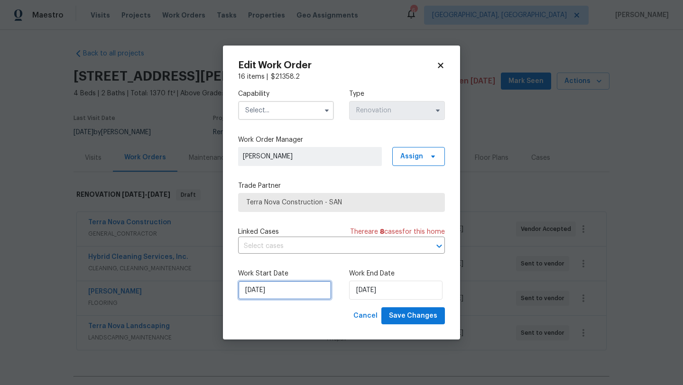
click at [275, 298] on input "[DATE]" at bounding box center [284, 290] width 93 height 19
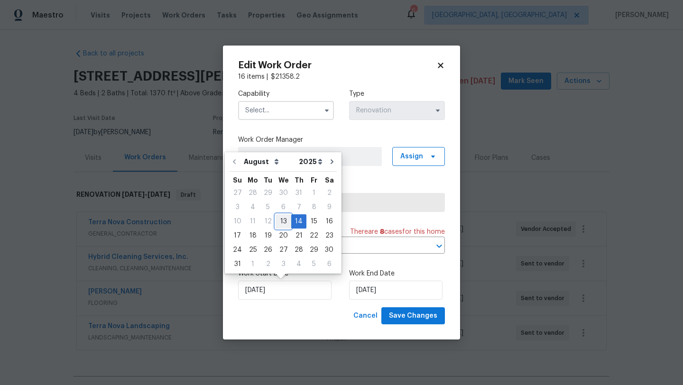
click at [280, 222] on div "13" at bounding box center [284, 221] width 16 height 13
type input "[DATE]"
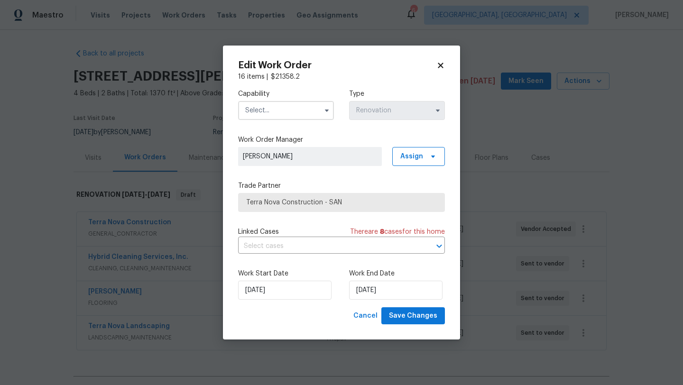
click at [286, 119] on input "text" at bounding box center [286, 110] width 96 height 19
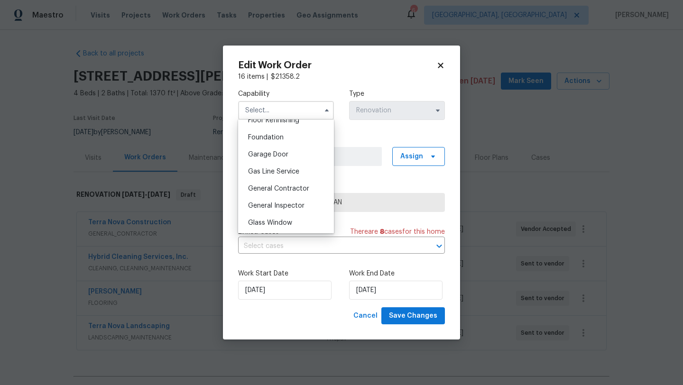
scroll to position [406, 0]
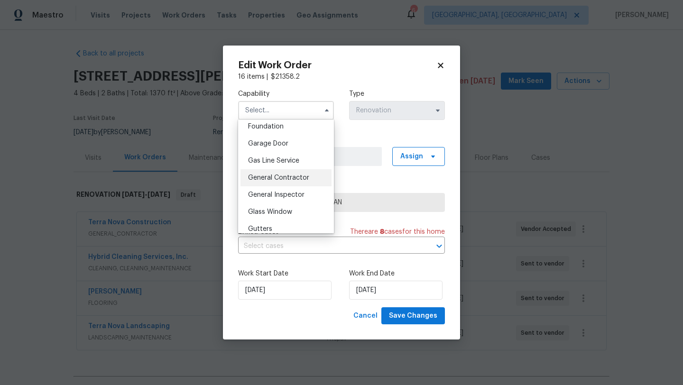
click at [275, 176] on span "General Contractor" at bounding box center [278, 178] width 61 height 7
type input "General Contractor"
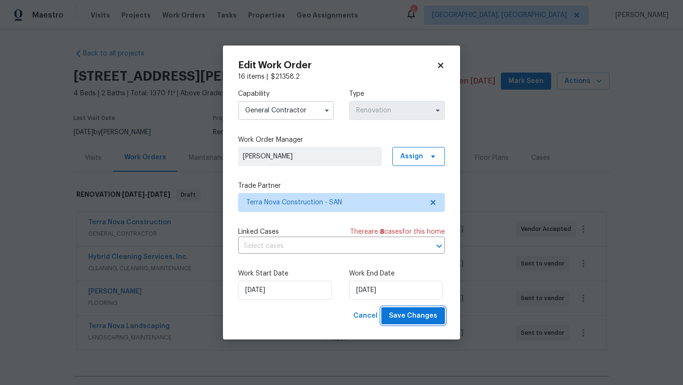
click at [411, 316] on span "Save Changes" at bounding box center [413, 316] width 48 height 12
